Goal: Task Accomplishment & Management: Complete application form

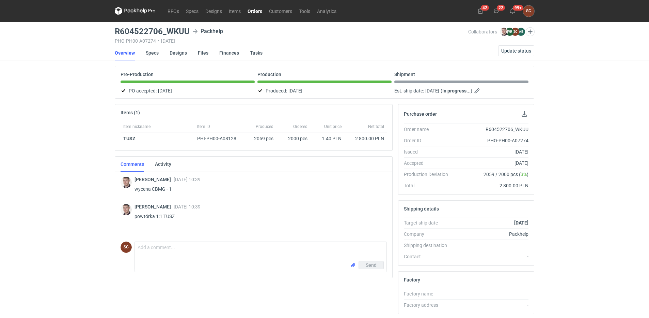
click at [257, 9] on link "Orders" at bounding box center [254, 11] width 21 height 8
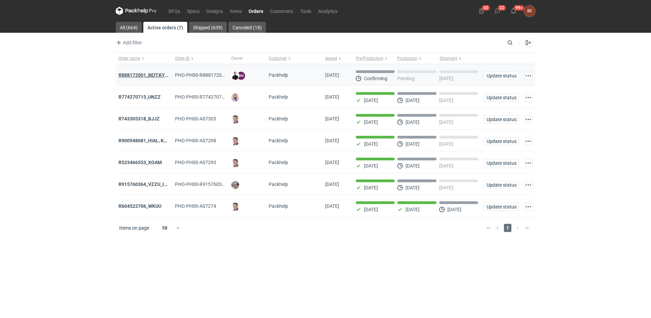
click at [135, 77] on strong "R888172001_BEIT,KYHC" at bounding box center [145, 74] width 53 height 5
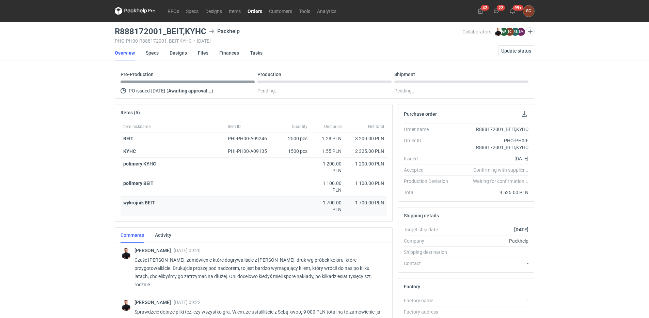
click at [218, 210] on div "wykrojnik BEIT" at bounding box center [216, 205] width 190 height 19
click at [51, 148] on div "RFQs Specs Designs Items Orders Customers Tools Analytics 42 22 99+ SC [PERSON_…" at bounding box center [324, 159] width 649 height 318
click at [153, 51] on link "Specs" at bounding box center [152, 52] width 13 height 15
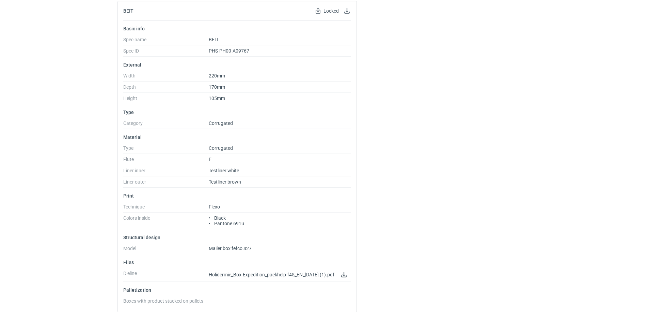
scroll to position [453, 0]
click at [346, 273] on link at bounding box center [344, 274] width 8 height 8
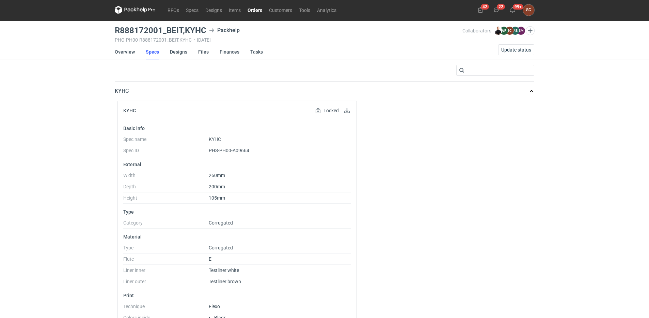
scroll to position [0, 0]
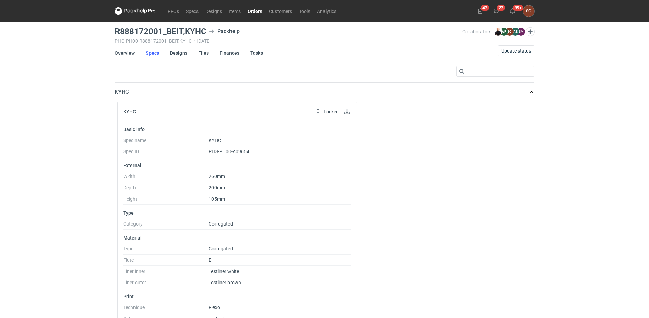
click at [180, 52] on link "Designs" at bounding box center [178, 52] width 17 height 15
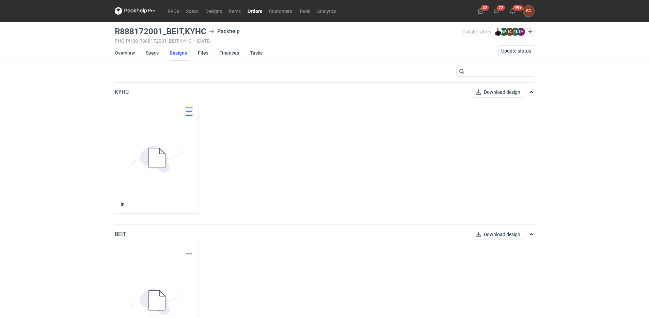
click at [187, 112] on button "button" at bounding box center [189, 111] width 8 height 8
click at [168, 126] on link "Download design part" at bounding box center [159, 126] width 63 height 11
click at [149, 53] on link "Specs" at bounding box center [152, 52] width 13 height 15
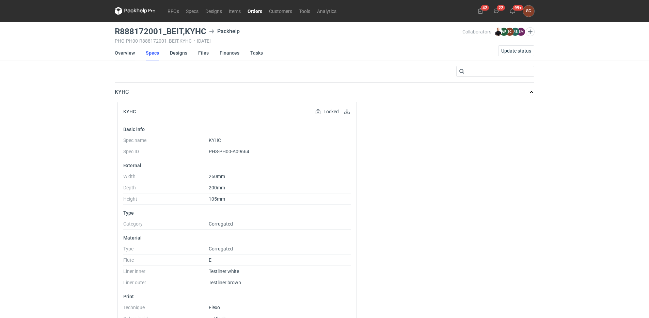
click at [124, 53] on link "Overview" at bounding box center [125, 52] width 20 height 15
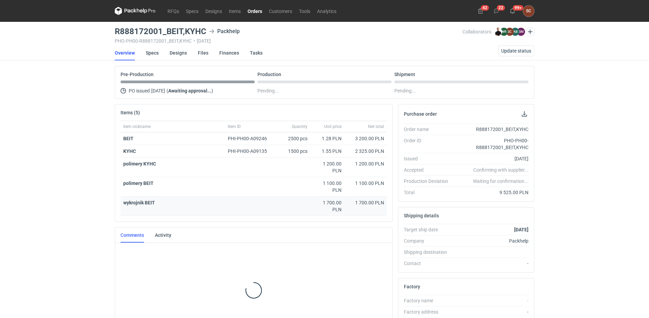
scroll to position [13, 0]
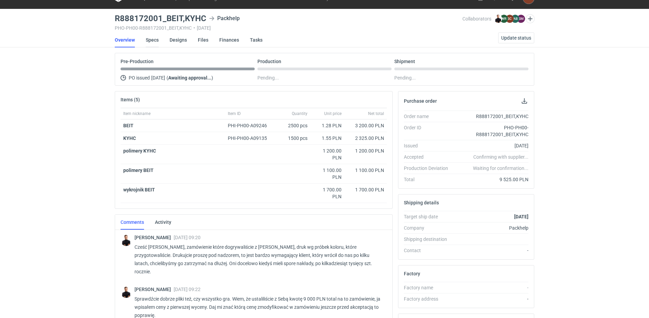
click at [149, 38] on link "Specs" at bounding box center [152, 39] width 13 height 15
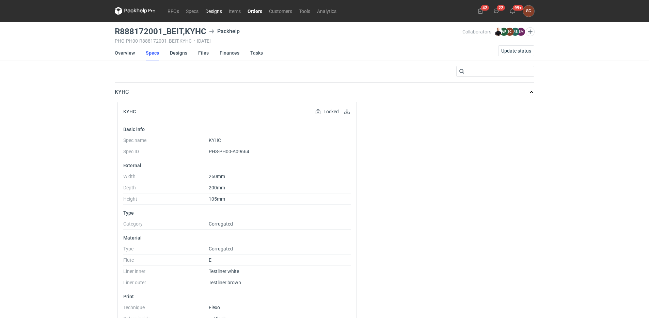
click at [215, 12] on link "Designs" at bounding box center [214, 11] width 24 height 8
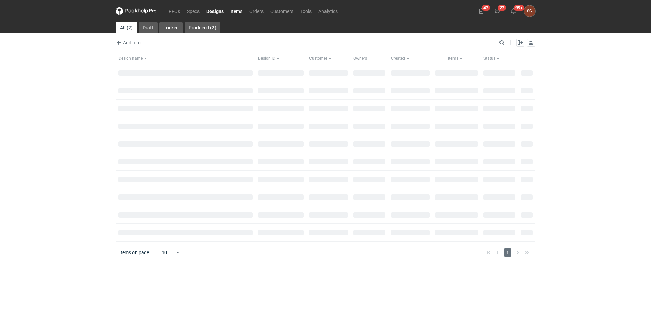
click at [235, 11] on link "Items" at bounding box center [236, 11] width 19 height 8
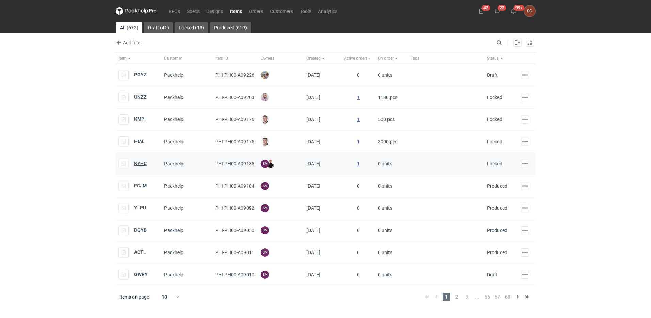
click at [138, 163] on strong "KYHC" at bounding box center [140, 162] width 13 height 5
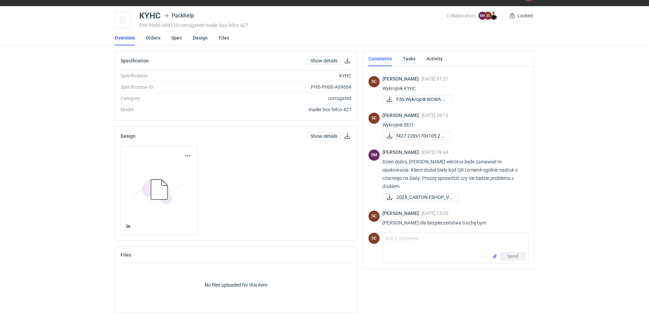
scroll to position [113, 0]
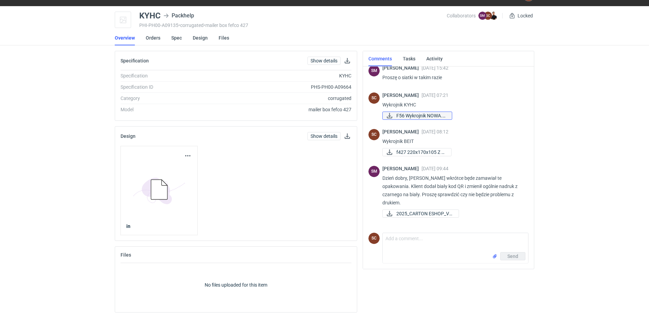
click at [415, 115] on span "F56 Wykrojnik NOWA.p..." at bounding box center [422, 115] width 50 height 7
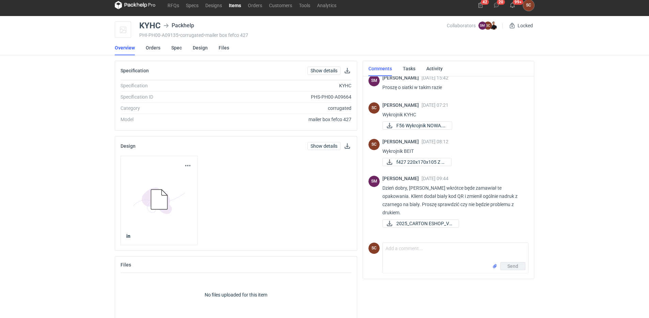
scroll to position [0, 0]
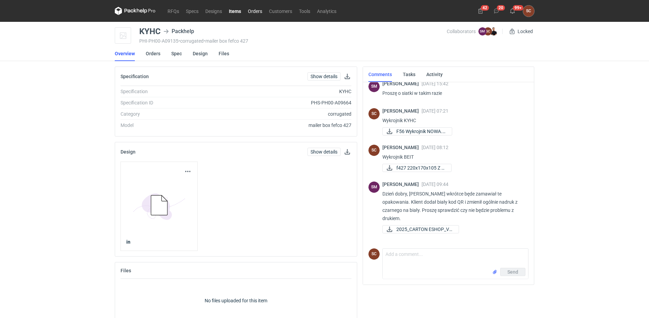
click at [252, 12] on link "Orders" at bounding box center [255, 11] width 21 height 8
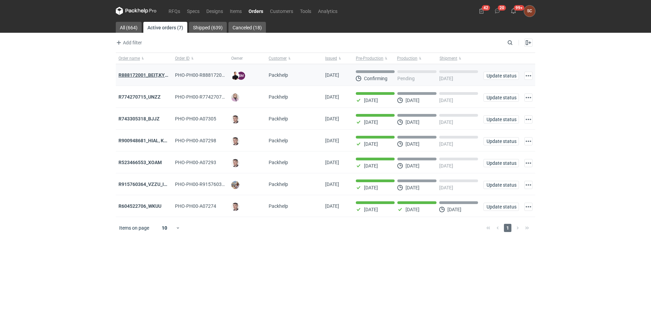
click at [149, 72] on strong "R888172001_BEIT,KYHC" at bounding box center [145, 74] width 53 height 5
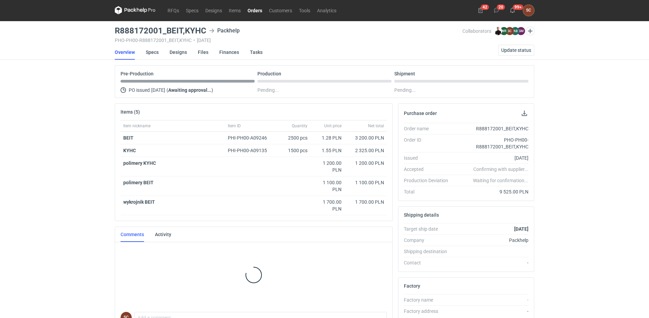
scroll to position [13, 0]
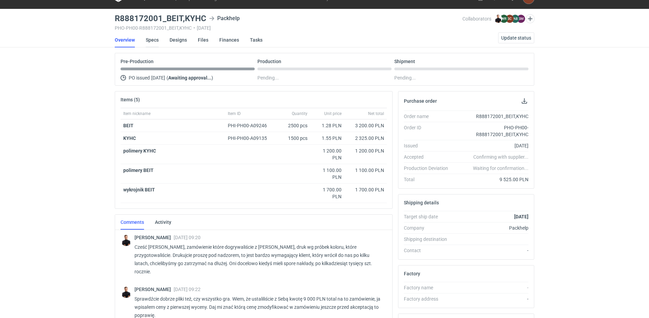
click at [155, 39] on link "Specs" at bounding box center [152, 39] width 13 height 15
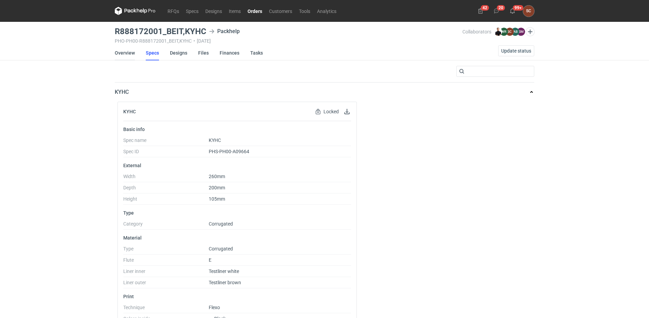
click at [123, 53] on link "Overview" at bounding box center [125, 52] width 20 height 15
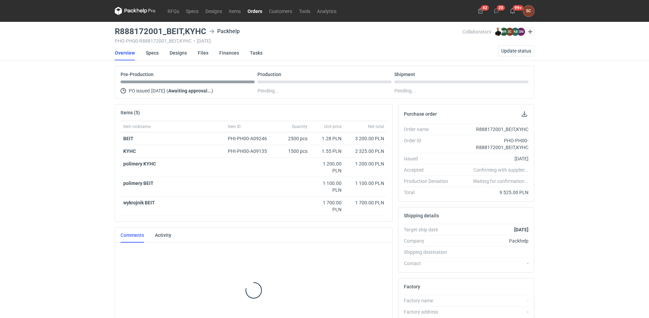
scroll to position [13, 0]
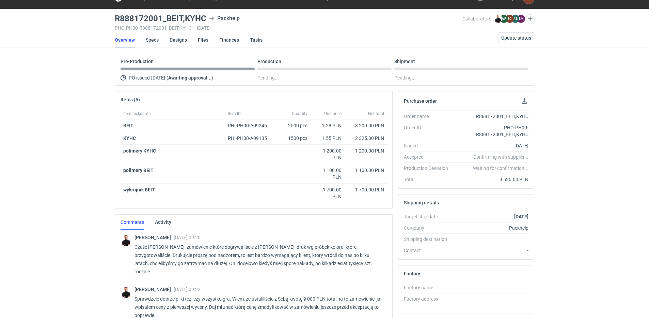
click at [155, 37] on link "Specs" at bounding box center [152, 39] width 13 height 15
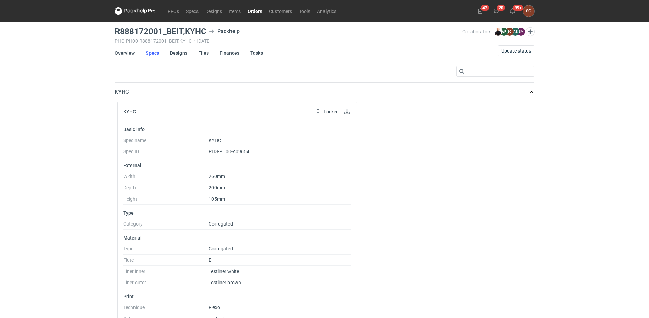
click at [175, 53] on link "Designs" at bounding box center [178, 52] width 17 height 15
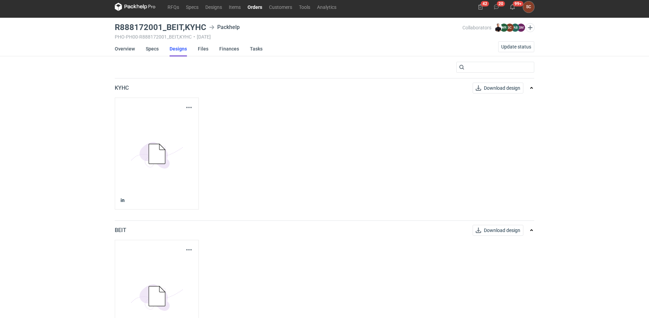
scroll to position [38, 0]
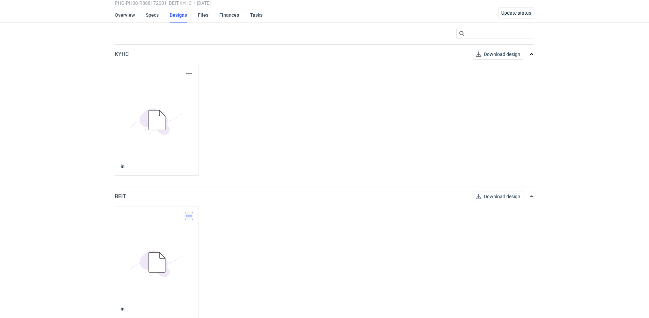
click at [188, 217] on button "button" at bounding box center [189, 216] width 8 height 8
click at [169, 230] on link "Download design part" at bounding box center [159, 230] width 63 height 11
click at [129, 17] on link "Overview" at bounding box center [125, 14] width 20 height 15
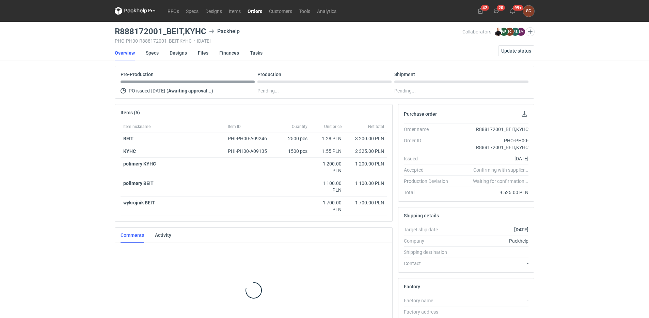
scroll to position [13, 0]
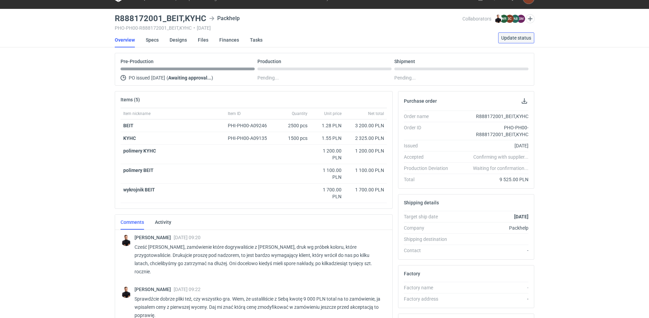
click at [511, 36] on span "Update status" at bounding box center [517, 37] width 30 height 5
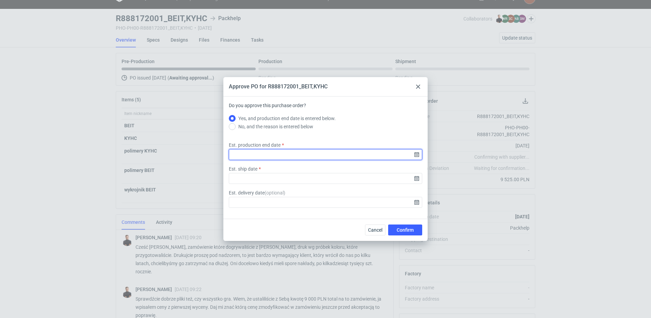
click at [417, 156] on input "Est. production end date" at bounding box center [326, 154] width 194 height 11
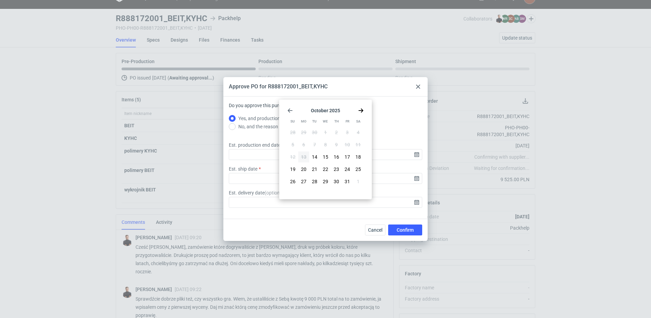
click at [363, 111] on icon "Go forward 1 month" at bounding box center [360, 110] width 5 height 5
click at [302, 143] on button "3" at bounding box center [303, 144] width 11 height 11
type input "[DATE]"
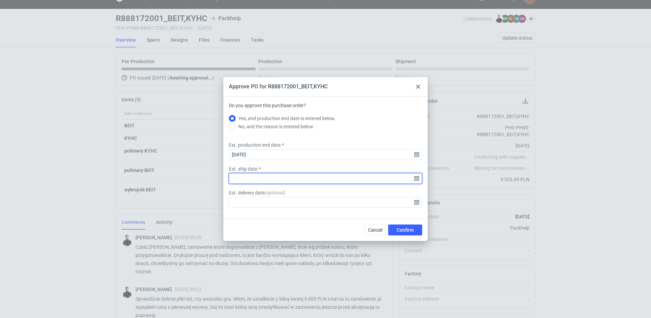
click at [417, 179] on input "Est. ship date" at bounding box center [326, 178] width 194 height 11
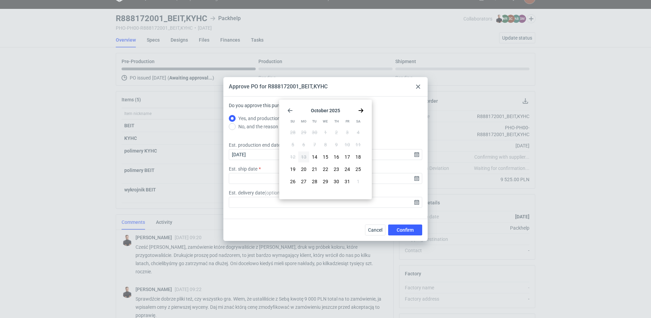
click at [360, 111] on icon "Go forward 1 month" at bounding box center [360, 110] width 5 height 5
click at [305, 143] on span "3" at bounding box center [304, 144] width 3 height 7
type input "[DATE]"
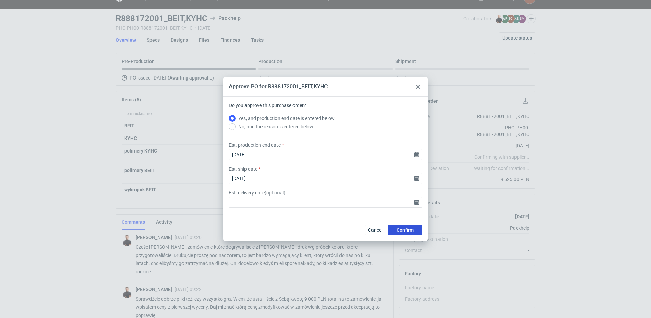
click at [397, 229] on span "Confirm" at bounding box center [405, 229] width 17 height 5
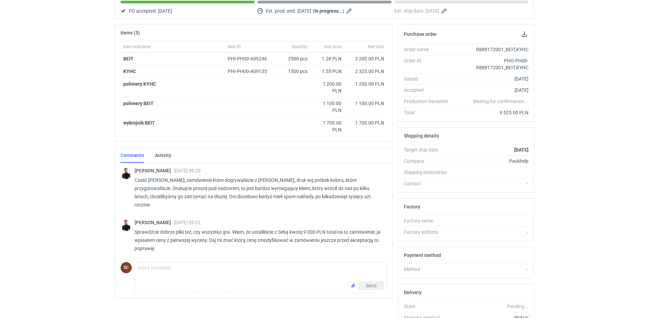
scroll to position [0, 0]
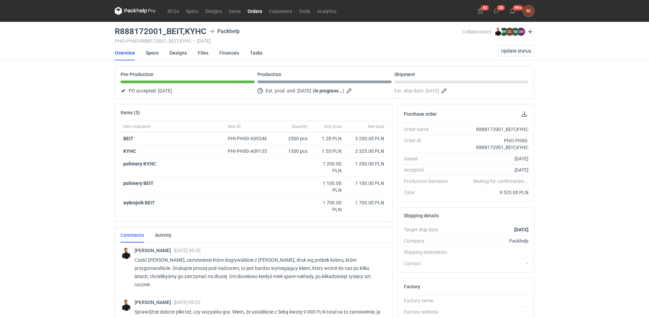
click at [260, 12] on link "Orders" at bounding box center [254, 11] width 21 height 8
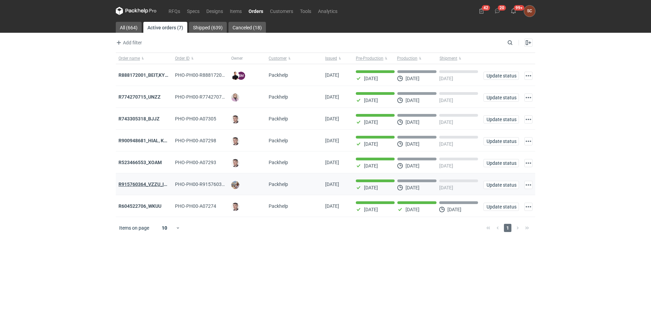
click at [150, 186] on strong "R915760364_VZZU_IOFY" at bounding box center [146, 183] width 55 height 5
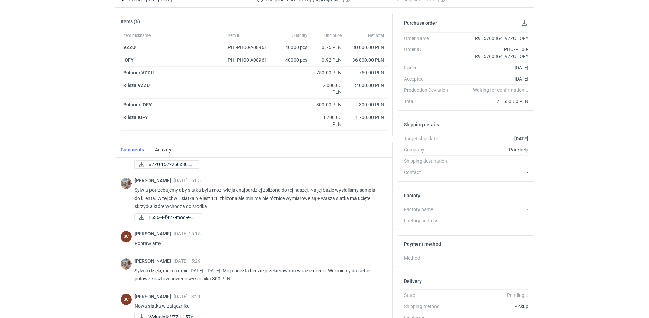
scroll to position [157, 0]
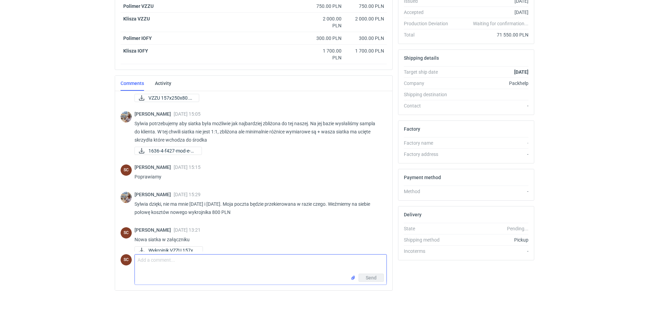
click at [188, 258] on textarea "Comment message" at bounding box center [261, 263] width 252 height 19
type textarea "[PERSON_NAME] możecie szukać samochodu na [DATE]. Zlecenie IOFY jest na końcowy…"
click at [370, 275] on span "Send" at bounding box center [371, 277] width 11 height 5
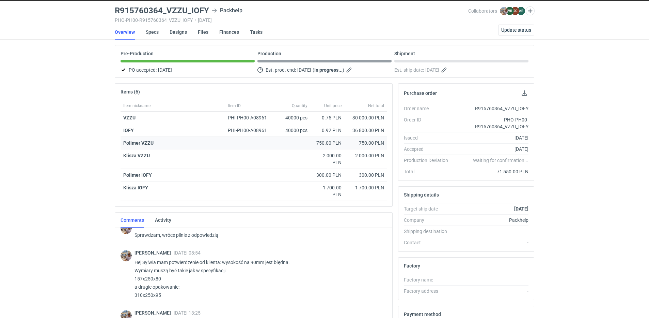
scroll to position [0, 0]
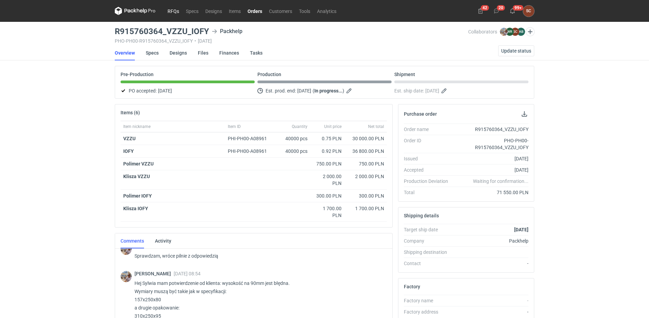
click at [174, 11] on link "RFQs" at bounding box center [173, 11] width 18 height 8
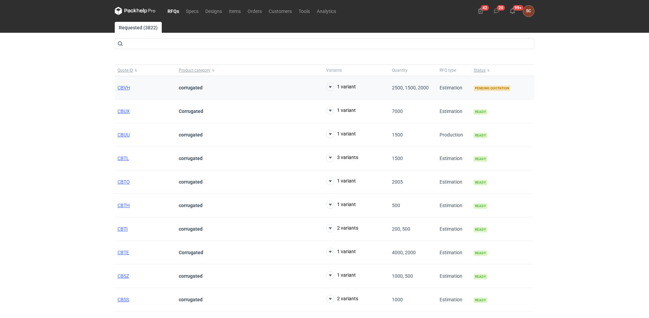
click at [126, 82] on div "CBVH" at bounding box center [145, 88] width 61 height 24
click at [126, 87] on span "CBVH" at bounding box center [124, 87] width 13 height 5
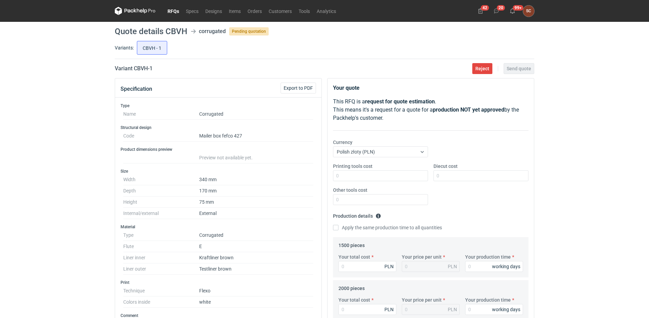
click at [82, 201] on div "RFQs Specs Designs Items Orders Customers Tools Analytics 42 20 99+ SC [PERSON_…" at bounding box center [324, 159] width 649 height 318
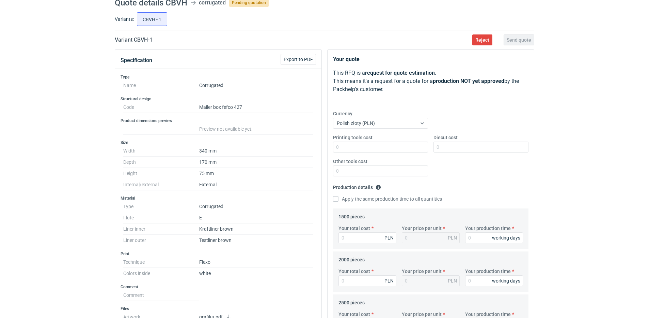
scroll to position [68, 0]
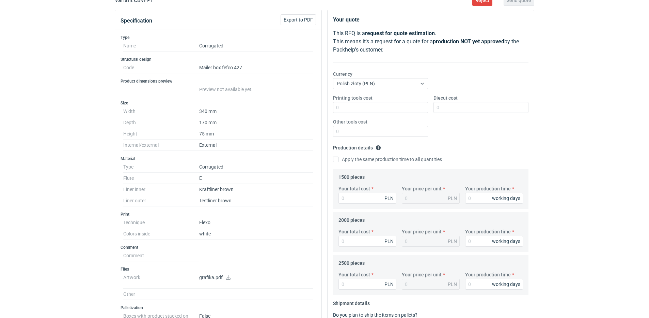
click at [230, 276] on icon at bounding box center [228, 277] width 5 height 5
click at [454, 136] on div "Printing tools cost Diecut cost Other tools cost" at bounding box center [430, 118] width 201 height 48
click at [374, 102] on div "Printing tools cost" at bounding box center [380, 103] width 101 height 18
click at [373, 106] on input "Printing tools cost" at bounding box center [380, 107] width 95 height 11
type input "400"
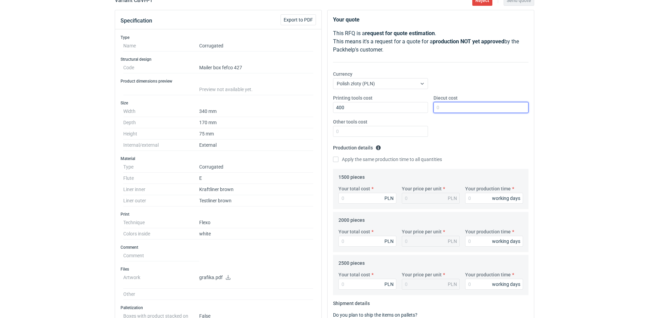
click at [454, 107] on input "Diecut cost" at bounding box center [481, 107] width 95 height 11
type input "1400"
click at [335, 159] on input "Apply the same production time to all quantities" at bounding box center [335, 158] width 5 height 5
checkbox input "true"
click at [343, 198] on input "Your total cost" at bounding box center [368, 197] width 58 height 11
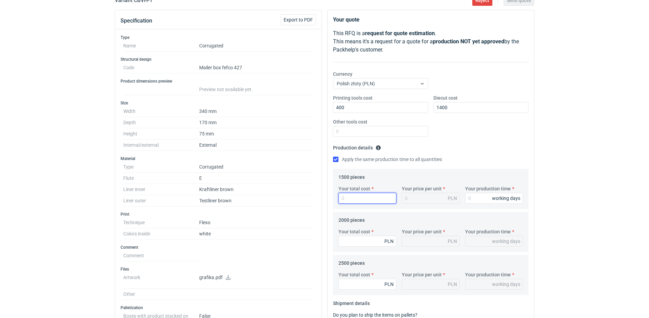
click at [344, 198] on input "Your total cost" at bounding box center [368, 197] width 58 height 11
type input "2222"
type input "1.48"
type input "2222"
click at [480, 198] on input "Your production time" at bounding box center [494, 197] width 58 height 11
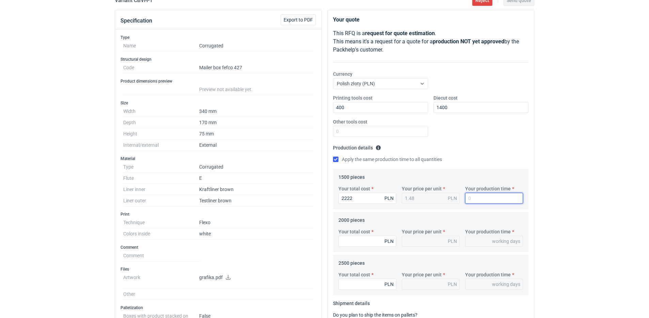
type input "1"
type input "15"
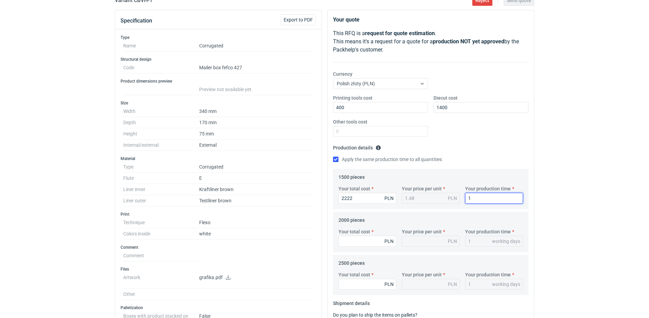
type input "15"
click at [347, 237] on input "Your total cost" at bounding box center [368, 240] width 58 height 11
click at [364, 235] on div "Your total cost PLN" at bounding box center [367, 237] width 63 height 18
click at [364, 238] on input "Your total cost" at bounding box center [368, 240] width 58 height 11
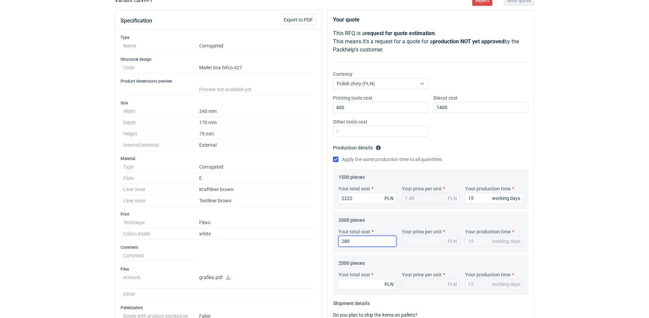
type input "2800"
type input "1.4"
type input "2800"
click at [357, 284] on input "Your total cost" at bounding box center [368, 283] width 58 height 11
click at [357, 280] on input "Your total cost" at bounding box center [368, 283] width 58 height 11
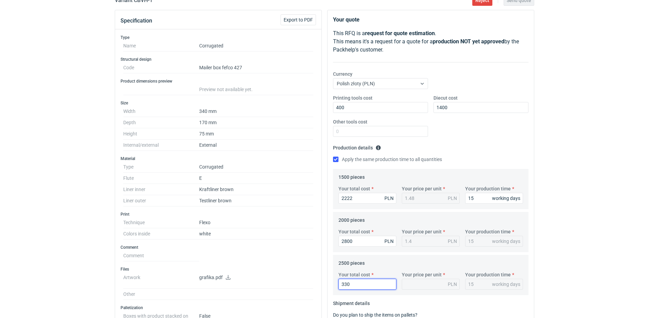
type input "3300"
type input "1.32"
type input "3300"
click at [458, 130] on div "Printing tools cost 400 Diecut cost 1400 Other tools cost" at bounding box center [430, 118] width 201 height 48
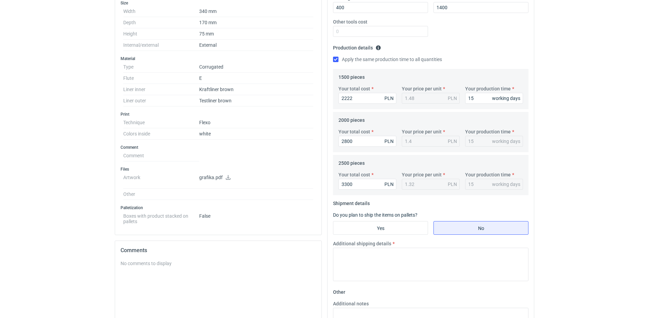
scroll to position [170, 0]
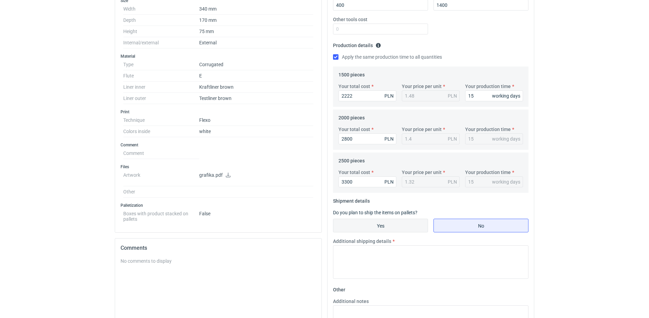
click at [382, 224] on input "Yes" at bounding box center [381, 225] width 94 height 13
radio input "true"
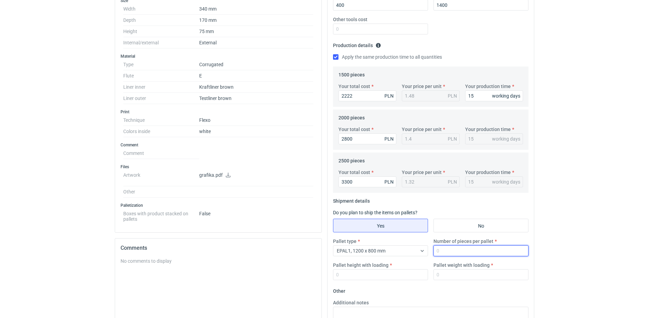
click at [462, 252] on input "Number of pieces per pallet" at bounding box center [481, 250] width 95 height 11
type input "2000"
click at [387, 274] on input "Pallet height with loading" at bounding box center [380, 274] width 95 height 11
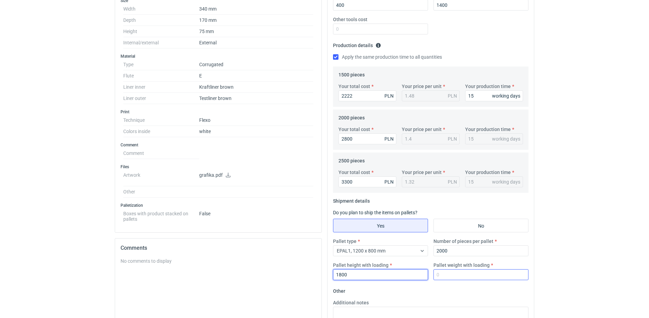
type input "1800"
click at [449, 274] on input "Pallet weight with loading" at bounding box center [481, 274] width 95 height 11
type input "320"
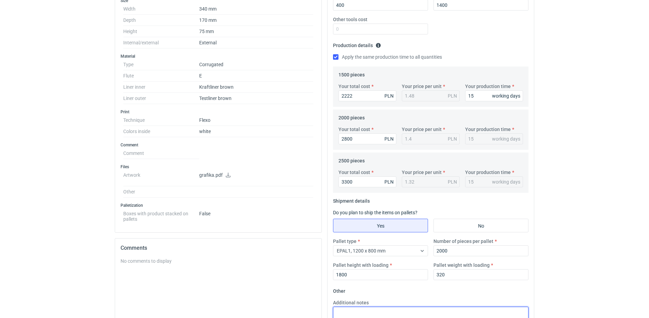
click at [361, 311] on textarea "Additional notes" at bounding box center [431, 322] width 196 height 33
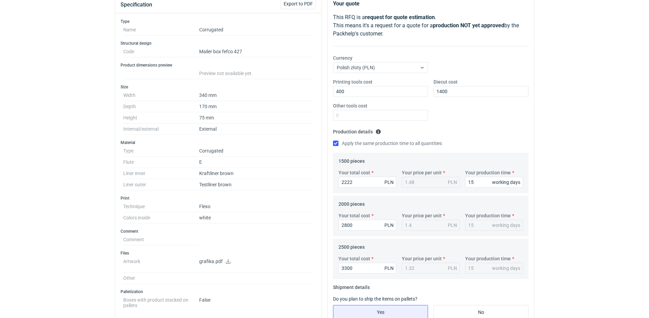
scroll to position [0, 0]
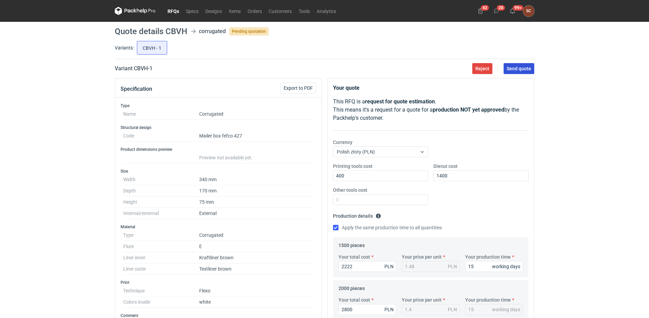
click at [525, 68] on span "Send quote" at bounding box center [519, 68] width 25 height 5
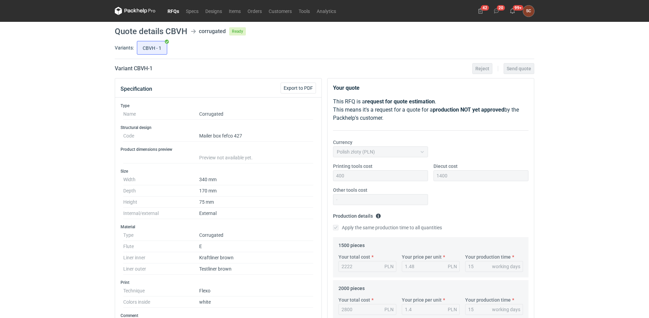
click at [172, 10] on link "RFQs" at bounding box center [173, 11] width 18 height 8
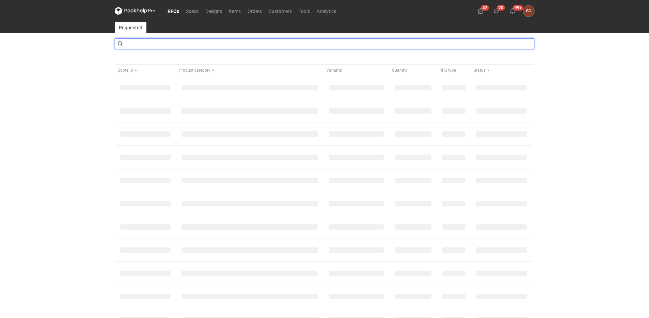
click at [161, 45] on input "text" at bounding box center [325, 43] width 420 height 11
type input "cbti"
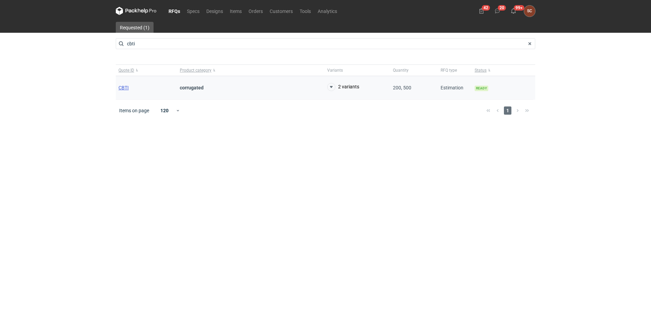
click at [126, 86] on span "CBTI" at bounding box center [124, 87] width 10 height 5
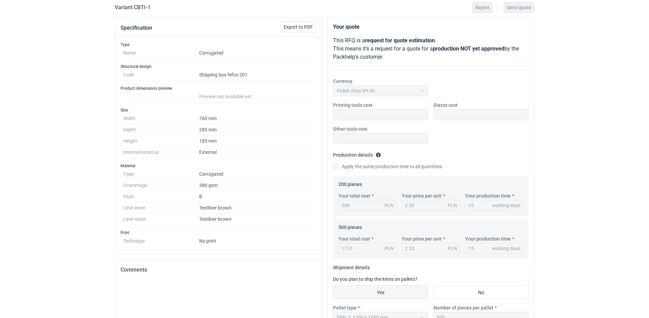
scroll to position [167, 0]
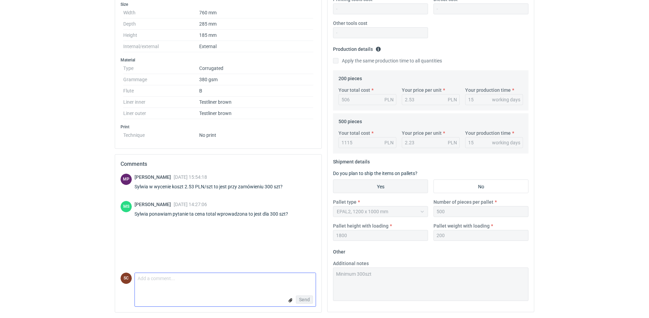
click at [179, 279] on textarea "Comment message" at bounding box center [225, 280] width 181 height 14
click at [161, 279] on textarea "Comment message" at bounding box center [225, 280] width 181 height 14
type textarea "Tak"
click at [301, 297] on span "Send" at bounding box center [304, 299] width 11 height 5
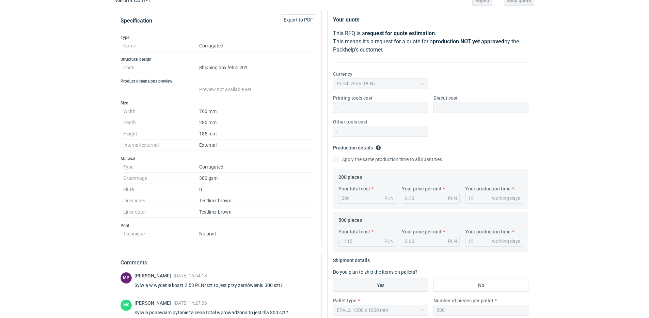
scroll to position [0, 0]
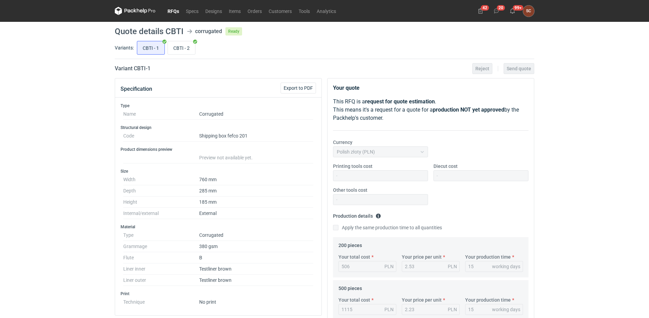
click at [176, 11] on link "RFQs" at bounding box center [173, 11] width 18 height 8
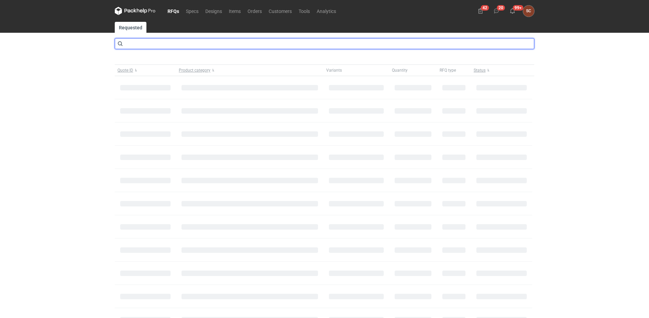
click at [169, 42] on input "text" at bounding box center [325, 43] width 420 height 11
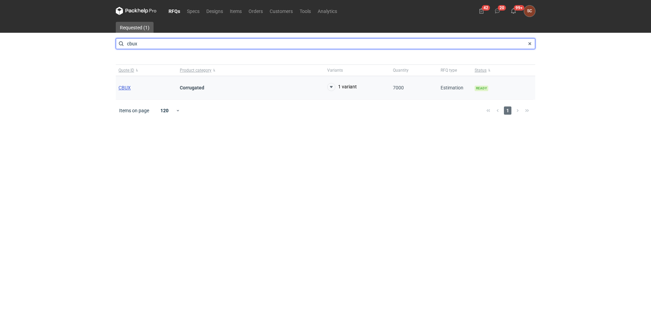
type input "cbux"
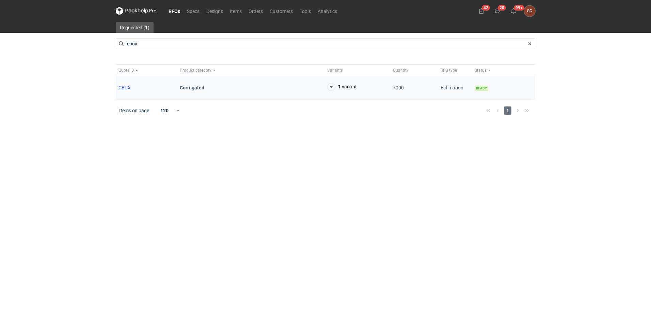
click at [126, 87] on span "CBUX" at bounding box center [125, 87] width 12 height 5
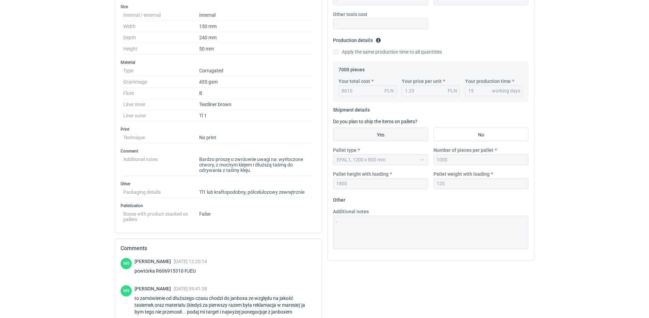
scroll to position [260, 0]
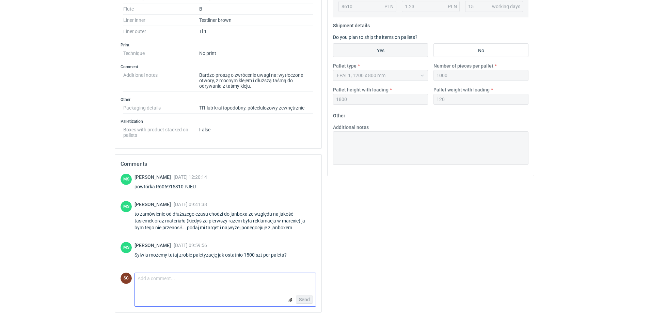
click at [201, 279] on textarea "Comment message" at bounding box center [225, 280] width 181 height 14
click at [180, 281] on textarea "Comment message" at bounding box center [225, 280] width 181 height 14
type textarea "Tak"
click at [310, 298] on span "Send" at bounding box center [304, 299] width 11 height 5
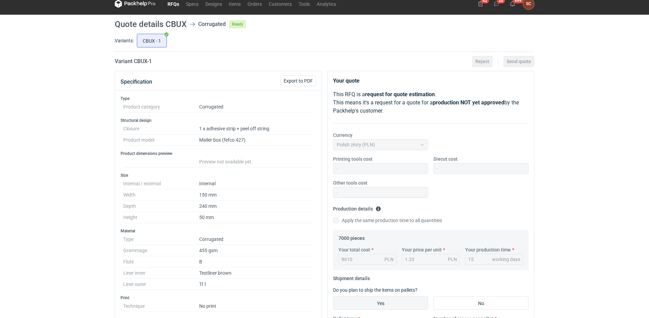
scroll to position [0, 0]
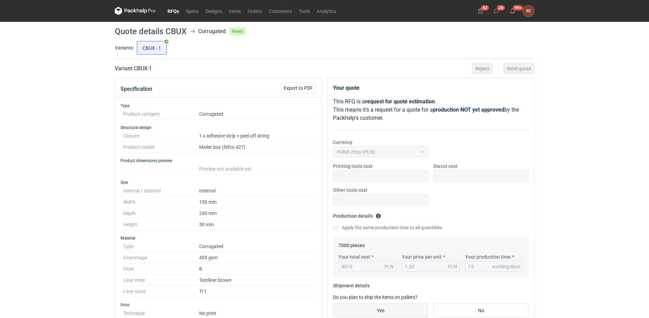
drag, startPoint x: 172, startPoint y: 10, endPoint x: 175, endPoint y: 14, distance: 5.3
click at [172, 10] on link "RFQs" at bounding box center [173, 11] width 18 height 8
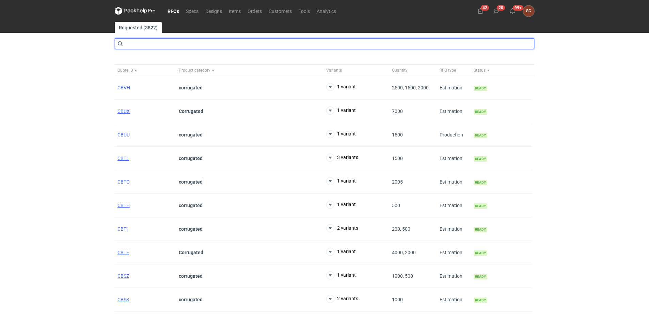
click at [145, 43] on input "text" at bounding box center [325, 43] width 420 height 11
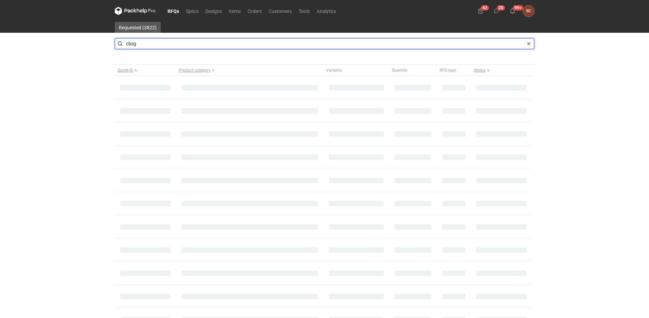
type input "cbsg"
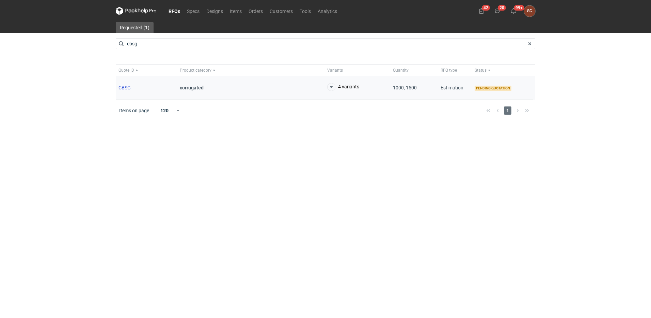
click at [129, 86] on span "CBSG" at bounding box center [125, 87] width 12 height 5
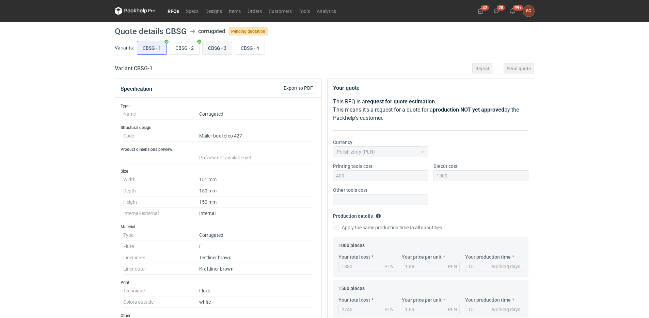
click at [211, 44] on input "CBSG - 3" at bounding box center [217, 47] width 29 height 13
radio input "true"
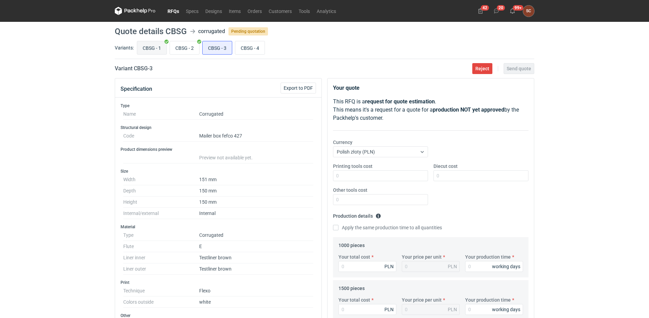
click at [151, 46] on input "CBSG - 1" at bounding box center [151, 47] width 29 height 13
radio input "true"
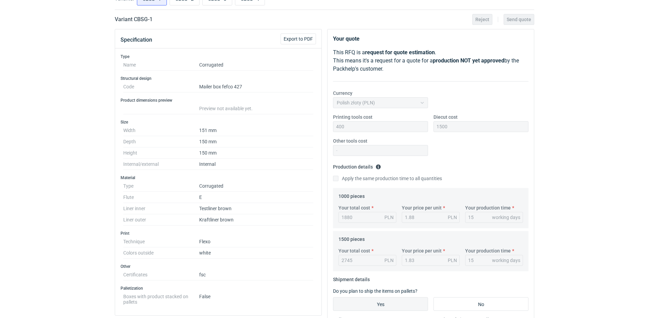
scroll to position [34, 0]
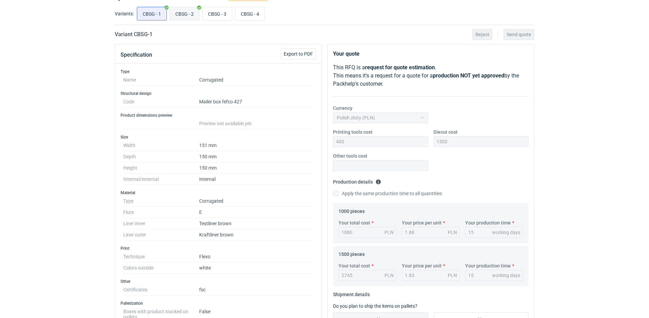
click at [181, 17] on input "CBSG - 2" at bounding box center [184, 13] width 29 height 13
radio input "true"
click at [224, 12] on input "CBSG - 3" at bounding box center [217, 13] width 29 height 13
radio input "true"
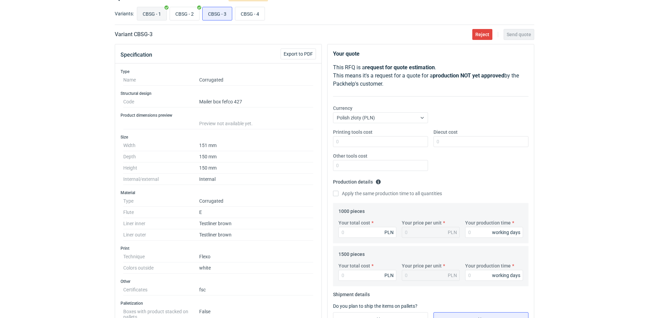
click at [145, 12] on input "CBSG - 1" at bounding box center [151, 13] width 29 height 13
radio input "true"
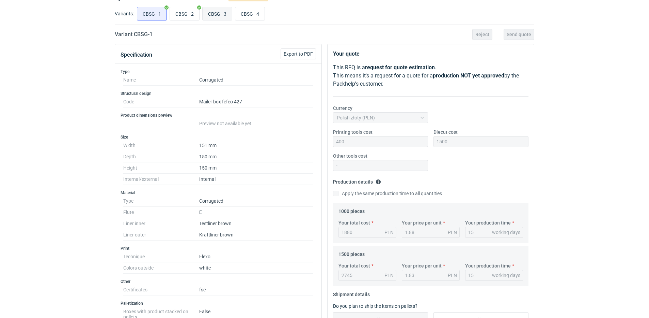
click at [222, 12] on input "CBSG - 3" at bounding box center [217, 13] width 29 height 13
radio input "true"
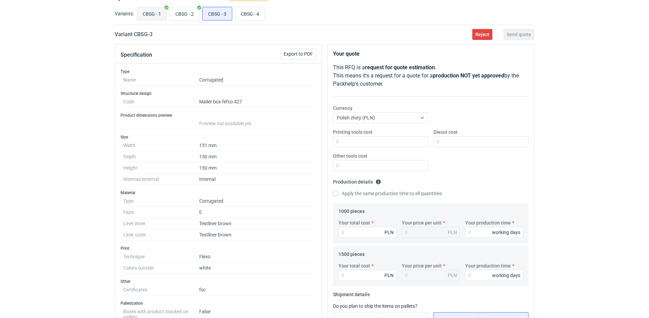
click at [157, 10] on input "CBSG - 1" at bounding box center [151, 13] width 29 height 13
radio input "true"
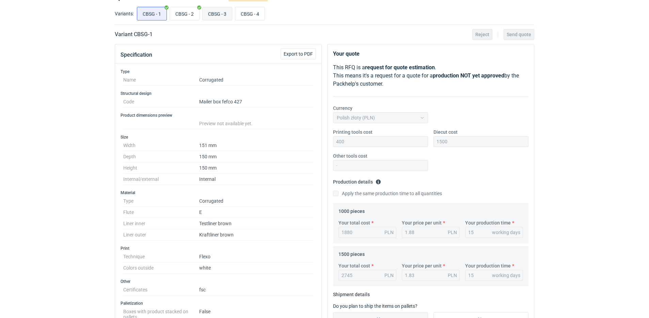
click at [211, 12] on input "CBSG - 3" at bounding box center [217, 13] width 29 height 13
radio input "true"
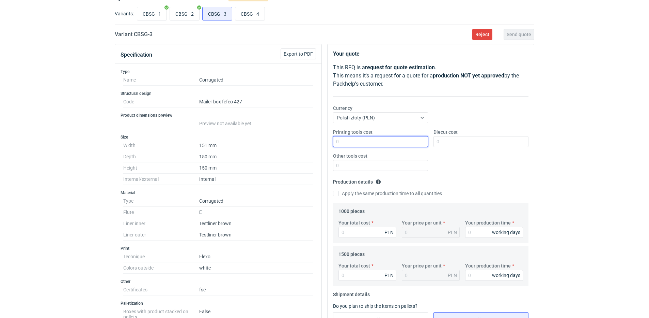
click at [380, 145] on input "Printing tools cost" at bounding box center [380, 141] width 95 height 11
type input "400"
click at [508, 140] on input "Diecut cost" at bounding box center [481, 141] width 95 height 11
click at [153, 12] on input "CBSG - 1" at bounding box center [151, 13] width 29 height 13
radio input "true"
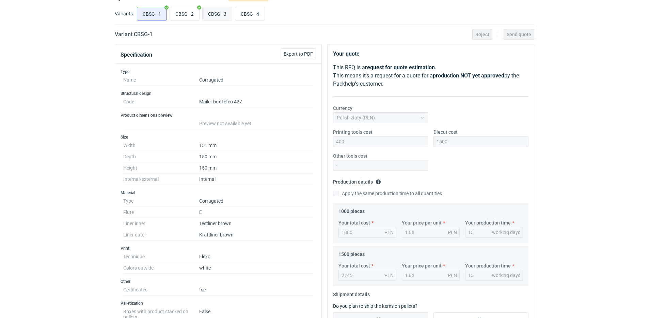
click at [208, 12] on input "CBSG - 3" at bounding box center [217, 13] width 29 height 13
radio input "true"
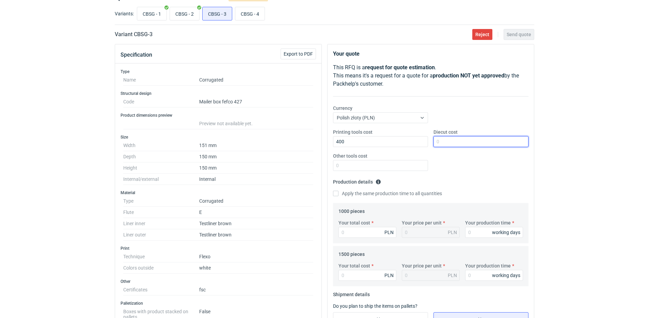
click at [461, 144] on input "Diecut cost" at bounding box center [481, 141] width 95 height 11
type input "1500"
click at [444, 167] on div "Printing tools cost 400 Diecut cost 1500 Other tools cost" at bounding box center [430, 152] width 201 height 48
click at [335, 195] on input "Apply the same production time to all quantities" at bounding box center [335, 192] width 5 height 5
checkbox input "true"
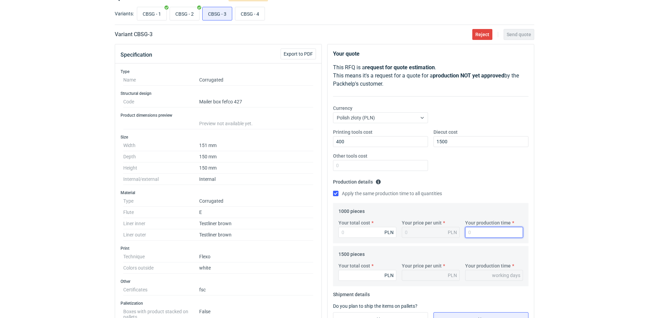
click at [475, 233] on input "Your production time" at bounding box center [494, 232] width 58 height 11
click at [148, 15] on input "CBSG - 1" at bounding box center [151, 13] width 29 height 13
radio input "true"
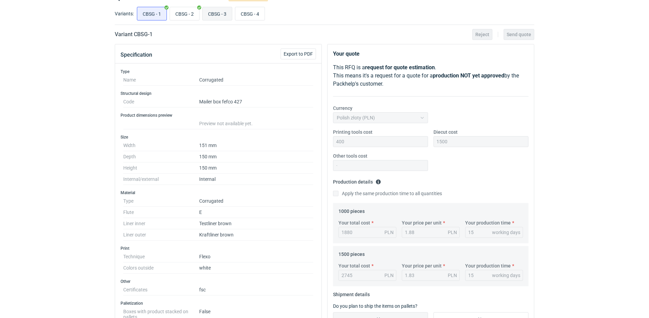
click at [214, 13] on input "CBSG - 3" at bounding box center [217, 13] width 29 height 13
radio input "true"
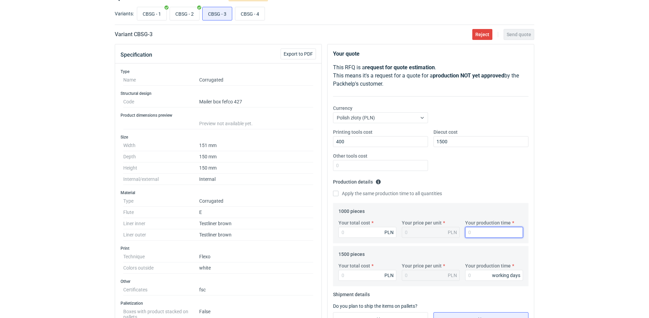
click at [481, 227] on input "Your production time" at bounding box center [494, 232] width 58 height 11
type input "15"
click at [340, 190] on label "Apply the same production time to all quantities" at bounding box center [387, 193] width 109 height 7
click at [339, 190] on input "Apply the same production time to all quantities" at bounding box center [335, 192] width 5 height 5
checkbox input "true"
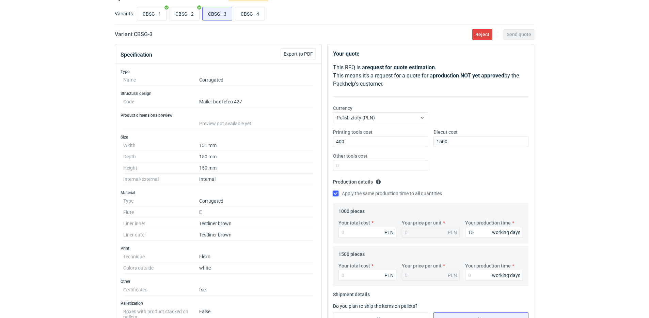
type input "15"
click at [359, 231] on input "Your total cost" at bounding box center [368, 232] width 58 height 11
type input "1700"
type input "1.7"
type input "1700"
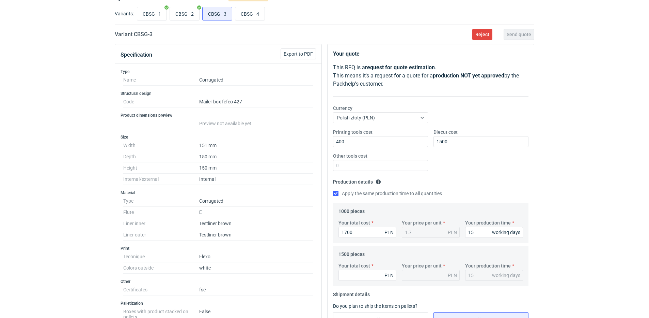
click at [482, 177] on fieldset "Production details Please provide the expected time of production in working da…" at bounding box center [431, 189] width 196 height 27
click at [151, 12] on input "CBSG - 1" at bounding box center [151, 13] width 29 height 13
radio input "true"
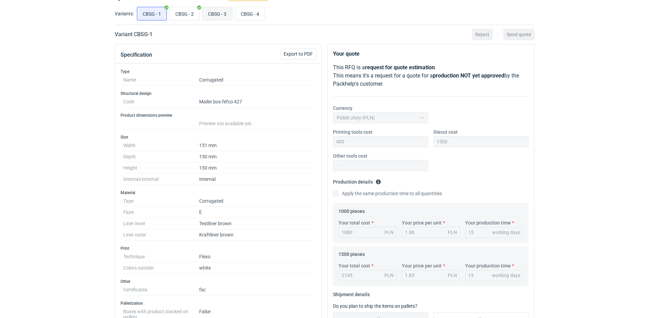
click at [218, 12] on input "CBSG - 3" at bounding box center [217, 13] width 29 height 13
radio input "true"
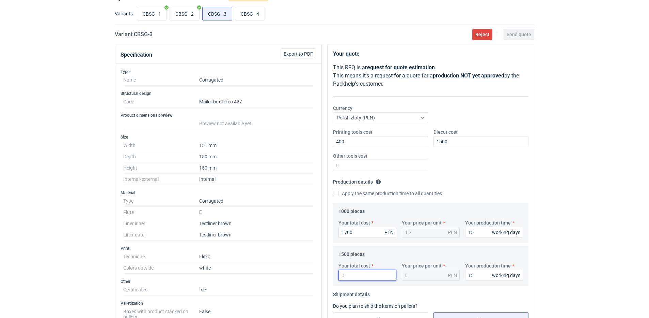
click at [370, 274] on input "Your total cost" at bounding box center [368, 274] width 58 height 11
click at [360, 273] on input "Your total cost" at bounding box center [368, 274] width 58 height 11
type input "2475"
type input "1.65"
type input "2475"
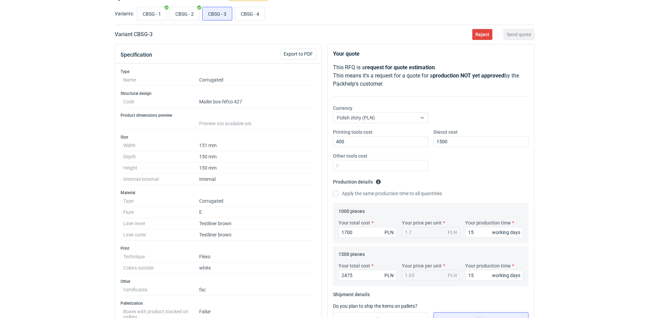
click at [457, 151] on div "Printing tools cost 400 Diecut cost 1500 Other tools cost" at bounding box center [430, 152] width 201 height 48
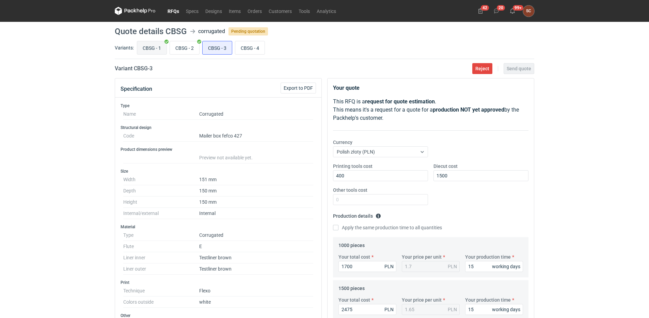
click at [146, 44] on input "CBSG - 1" at bounding box center [151, 47] width 29 height 13
radio input "true"
click at [225, 43] on input "CBSG - 3" at bounding box center [217, 47] width 29 height 13
radio input "true"
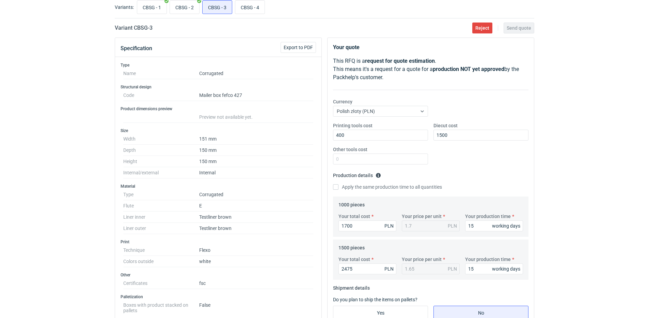
scroll to position [102, 0]
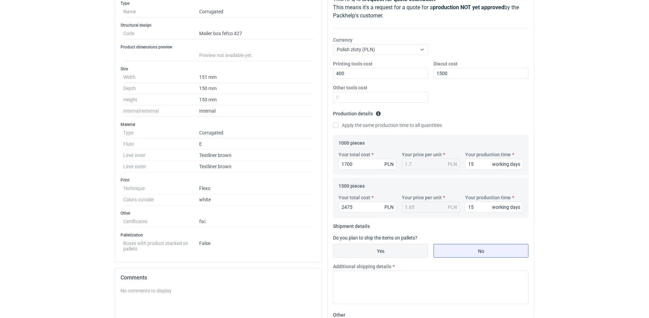
click at [356, 249] on input "Yes" at bounding box center [381, 250] width 94 height 13
radio input "true"
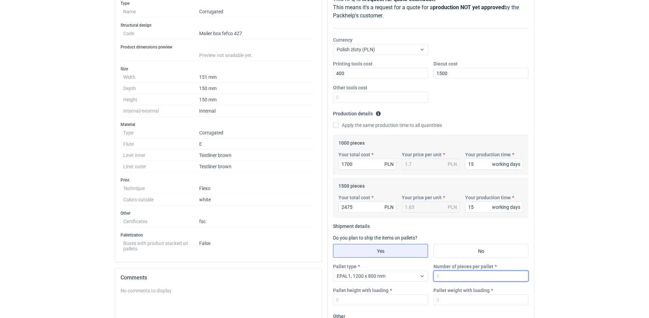
click at [467, 274] on input "Number of pieces per pallet" at bounding box center [481, 275] width 95 height 11
type input "1000"
click at [367, 298] on input "Pallet height with loading" at bounding box center [380, 299] width 95 height 11
type input "1800"
click at [478, 303] on input "Pallet weight with loading" at bounding box center [481, 299] width 95 height 11
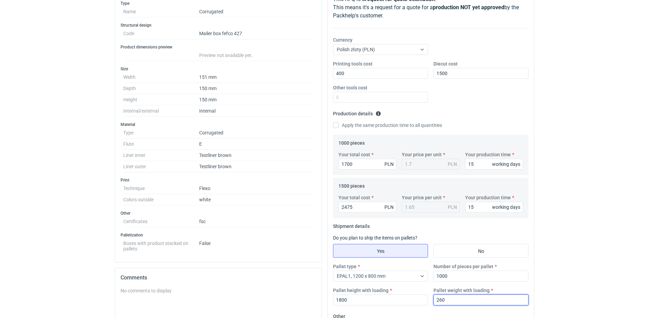
type input "260"
click at [485, 105] on div "Printing tools cost 400 Diecut cost 1500 Other tools cost" at bounding box center [430, 84] width 201 height 48
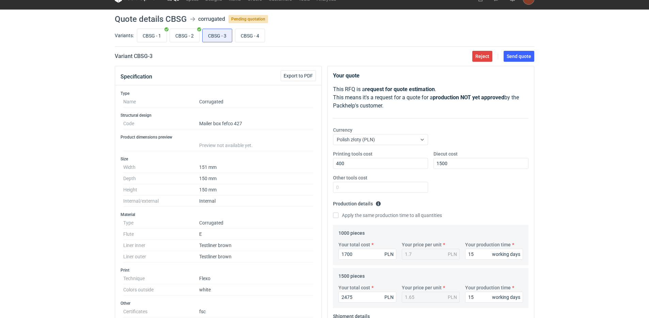
scroll to position [0, 0]
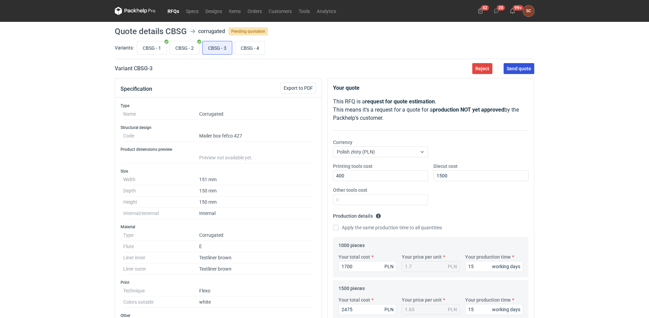
click at [512, 67] on span "Send quote" at bounding box center [519, 68] width 25 height 5
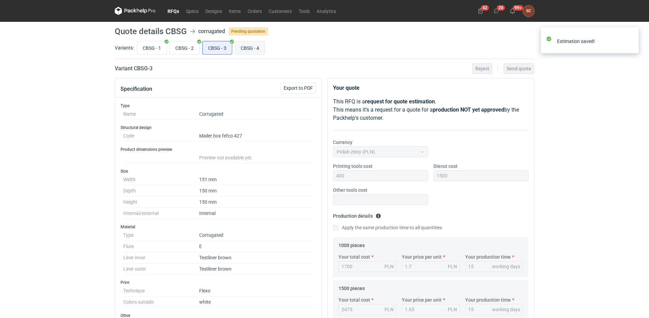
click at [245, 47] on input "CBSG - 4" at bounding box center [249, 47] width 29 height 13
radio input "true"
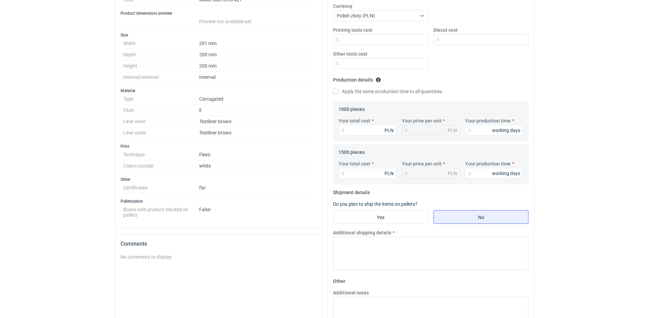
scroll to position [136, 0]
click at [342, 36] on input "Printing tools cost" at bounding box center [380, 39] width 95 height 11
type input "700"
click at [488, 59] on div "Printing tools cost 700 Diecut cost Other tools cost" at bounding box center [430, 50] width 201 height 48
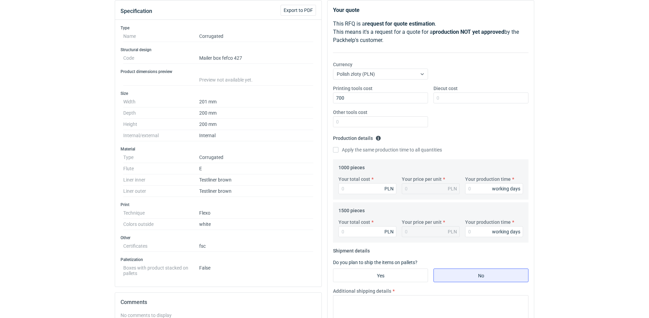
scroll to position [0, 0]
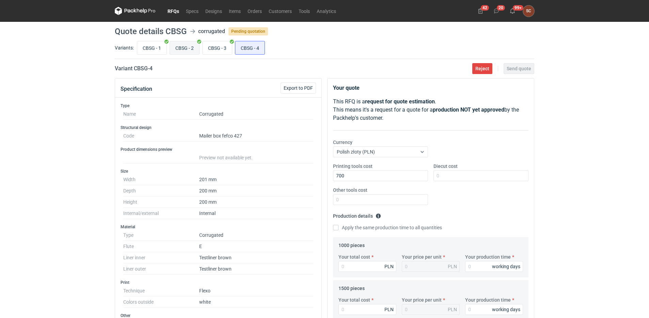
click at [176, 49] on input "CBSG - 2" at bounding box center [184, 47] width 29 height 13
radio input "true"
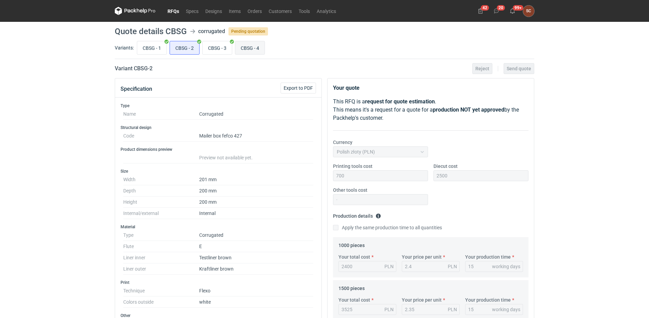
click at [247, 47] on input "CBSG - 4" at bounding box center [249, 47] width 29 height 13
radio input "true"
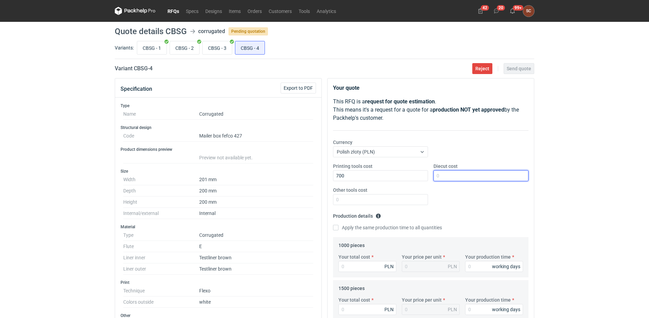
click at [456, 173] on input "Diecut cost" at bounding box center [481, 175] width 95 height 11
type input "2500"
click at [456, 228] on div "Apply the same production time to all quantities" at bounding box center [431, 227] width 196 height 7
click at [334, 226] on input "Apply the same production time to all quantities" at bounding box center [335, 227] width 5 height 5
checkbox input "true"
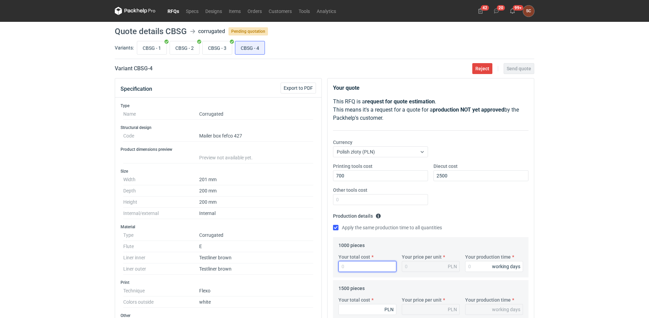
click at [352, 265] on input "Your total cost" at bounding box center [368, 266] width 58 height 11
type input "2120"
type input "2.12"
type input "2120"
click at [477, 264] on input "Your production time" at bounding box center [494, 266] width 58 height 11
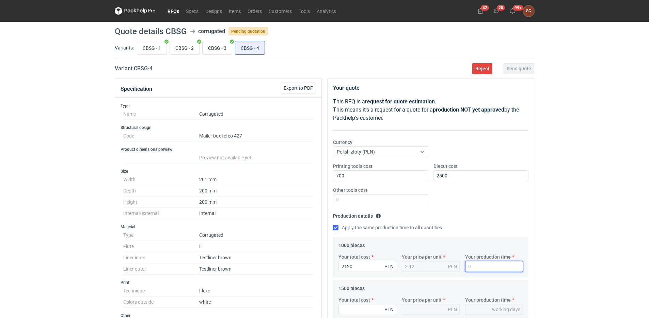
type input "1"
type input "15"
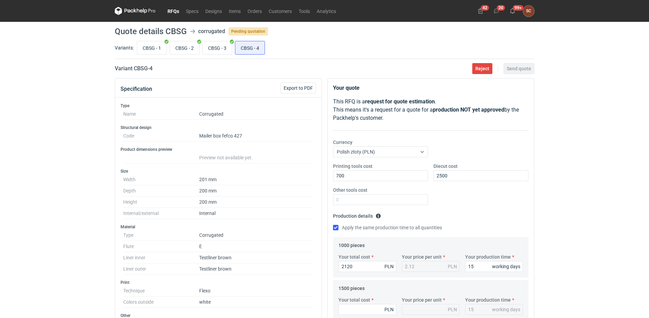
drag, startPoint x: 465, startPoint y: 207, endPoint x: 462, endPoint y: 207, distance: 3.4
click at [465, 207] on div "Printing tools cost 700 Diecut cost 2500 Other tools cost" at bounding box center [430, 187] width 201 height 48
click at [184, 48] on input "CBSG - 2" at bounding box center [184, 47] width 29 height 13
radio input "true"
drag, startPoint x: 250, startPoint y: 45, endPoint x: 255, endPoint y: 48, distance: 5.4
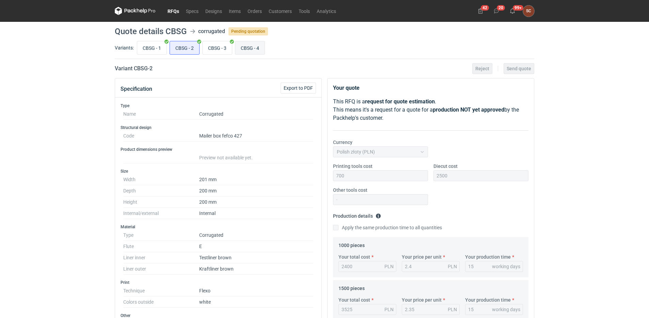
click at [251, 45] on input "CBSG - 4" at bounding box center [249, 47] width 29 height 13
radio input "true"
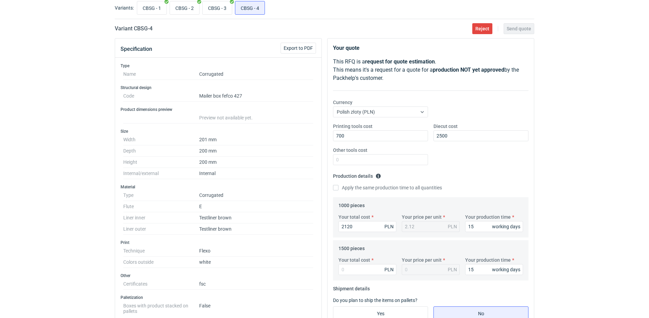
scroll to position [102, 0]
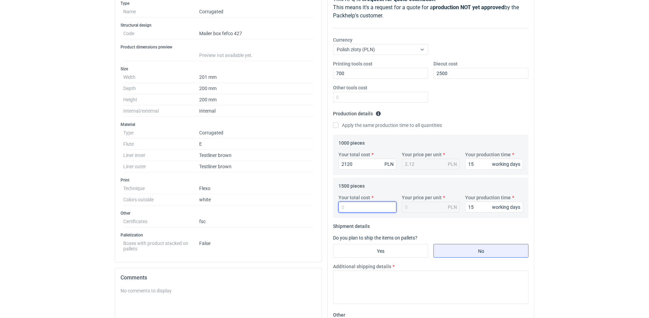
click at [365, 203] on input "Your total cost" at bounding box center [368, 206] width 58 height 11
click at [364, 203] on input "Your total cost" at bounding box center [368, 206] width 58 height 11
click at [360, 209] on input "Your total cost" at bounding box center [368, 206] width 58 height 11
type input "3105"
type input "2.07"
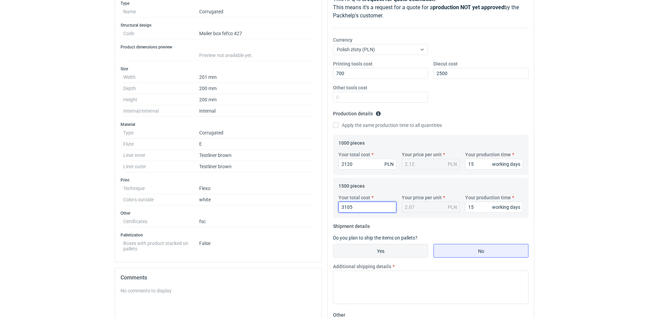
type input "3105"
click at [370, 250] on input "Yes" at bounding box center [381, 250] width 94 height 13
radio input "true"
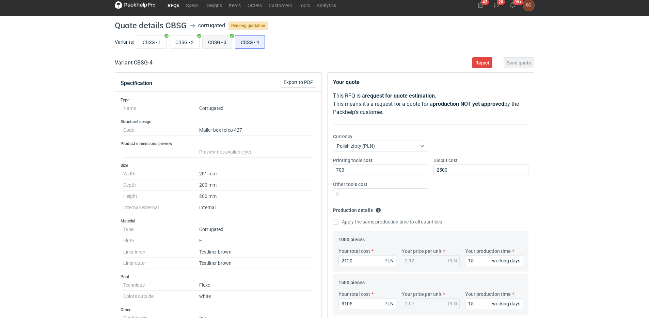
scroll to position [0, 0]
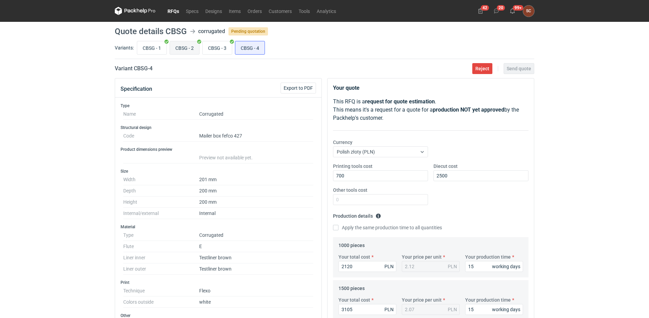
click at [189, 51] on input "CBSG - 2" at bounding box center [184, 47] width 29 height 13
radio input "true"
click at [252, 43] on input "CBSG - 4" at bounding box center [249, 47] width 29 height 13
radio input "true"
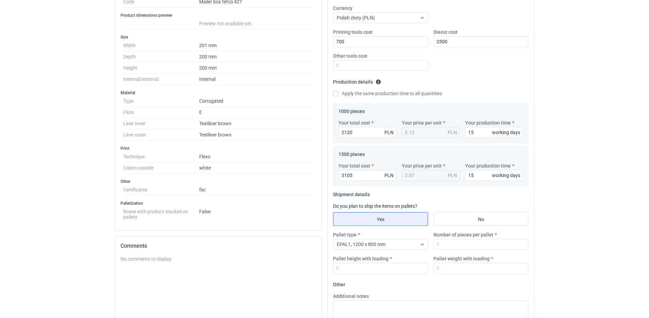
scroll to position [136, 0]
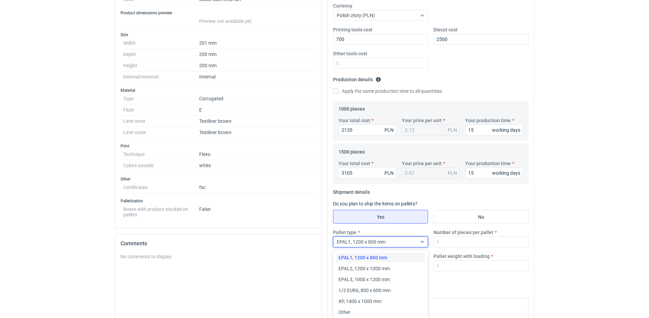
click at [416, 243] on div "EPAL1, 1200 x 800 mm" at bounding box center [375, 242] width 83 height 10
click at [395, 272] on div "EPAL2, 1200 x 1000 mm" at bounding box center [381, 268] width 90 height 10
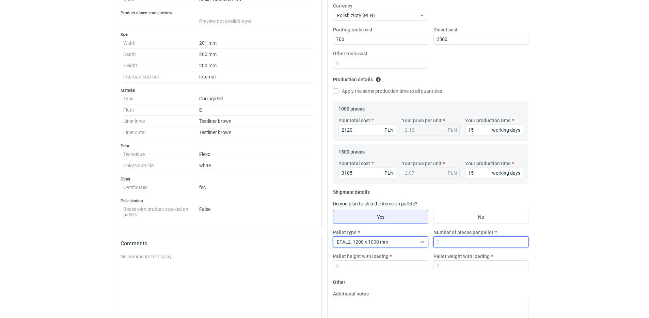
click at [457, 243] on input "Number of pieces per pallet" at bounding box center [481, 241] width 95 height 11
type input "1000"
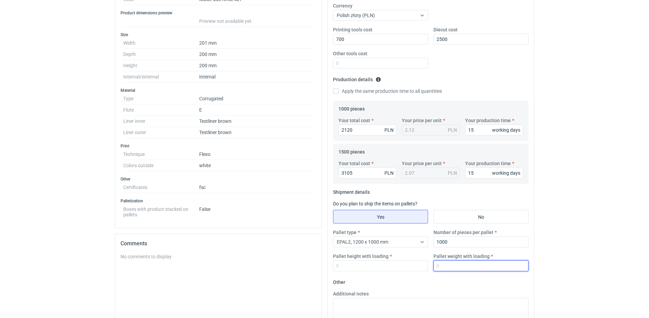
click at [466, 262] on input "Pallet weight with loading" at bounding box center [481, 265] width 95 height 11
type input "420"
click at [393, 266] on input "Pallet height with loading" at bounding box center [380, 265] width 95 height 11
type input "1800"
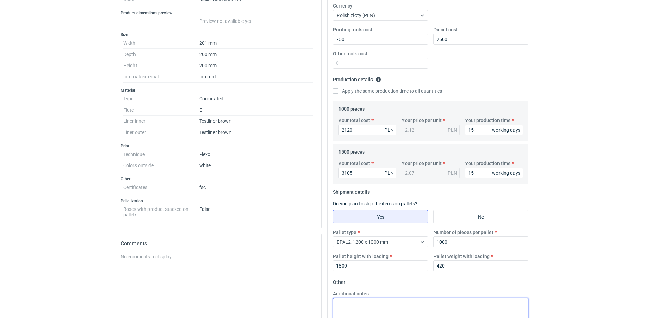
click at [375, 306] on textarea "Additional notes" at bounding box center [431, 313] width 196 height 33
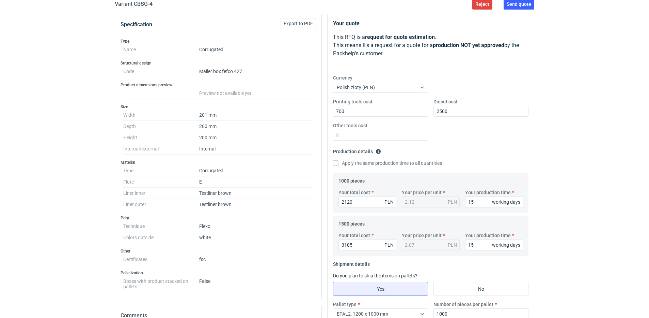
scroll to position [0, 0]
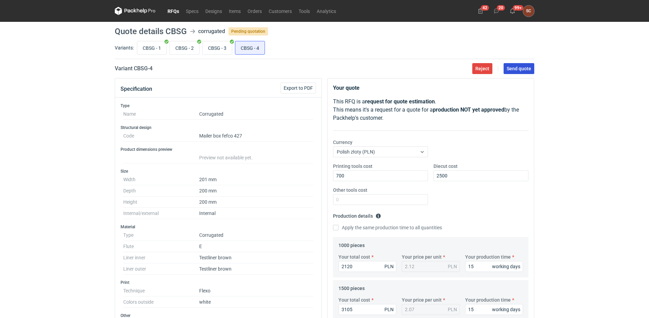
click at [517, 69] on span "Send quote" at bounding box center [519, 68] width 25 height 5
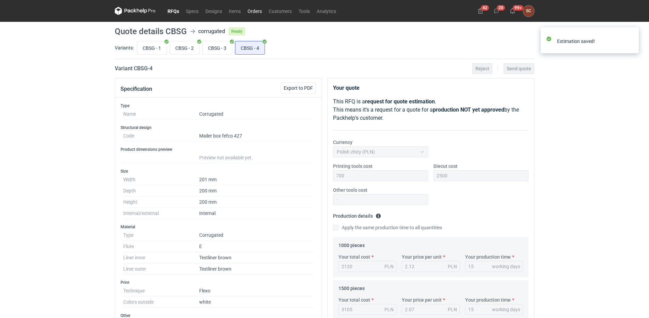
click at [260, 10] on link "Orders" at bounding box center [254, 11] width 21 height 8
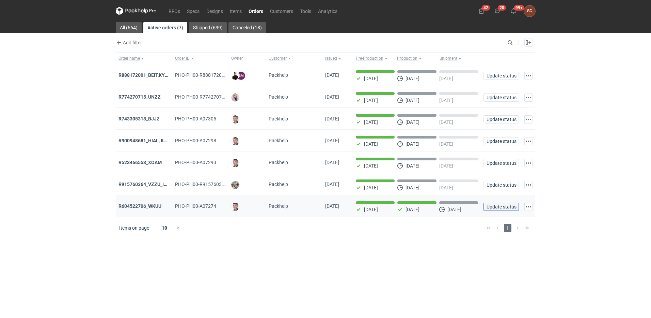
click at [501, 206] on span "Update status" at bounding box center [501, 206] width 29 height 5
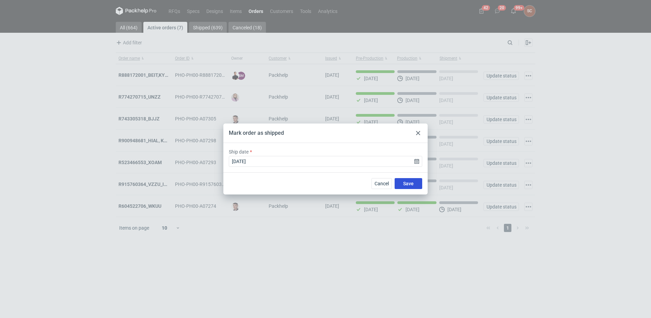
click at [408, 183] on span "Save" at bounding box center [408, 183] width 11 height 5
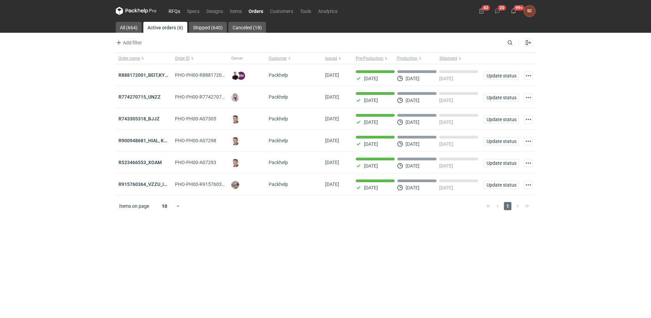
click at [172, 10] on link "RFQs" at bounding box center [174, 11] width 18 height 8
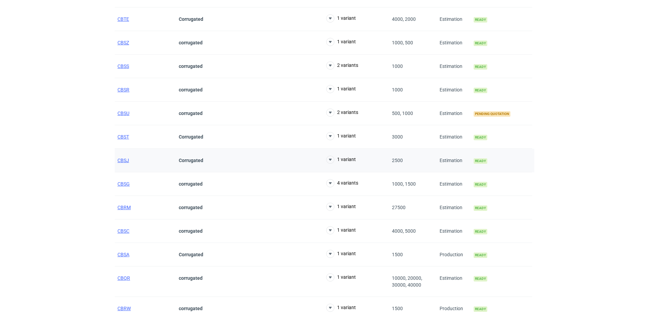
scroll to position [238, 0]
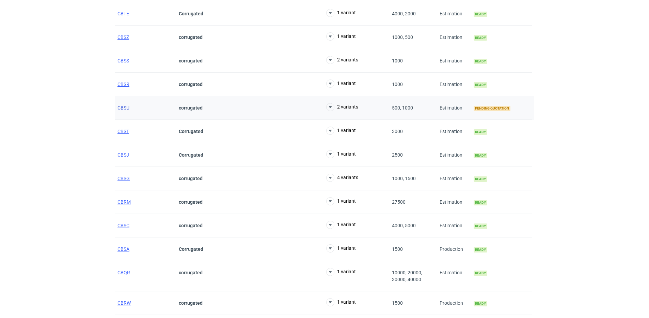
click at [120, 107] on span "CBSU" at bounding box center [124, 107] width 12 height 5
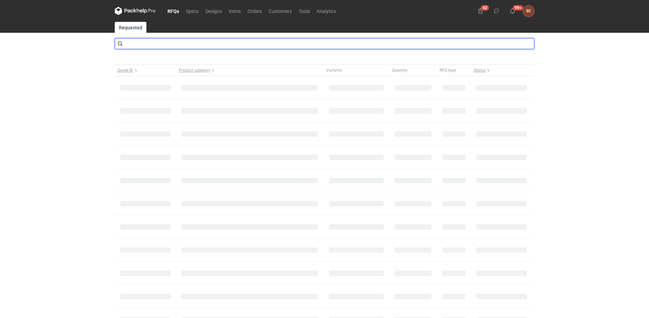
click at [225, 41] on input "text" at bounding box center [325, 43] width 420 height 11
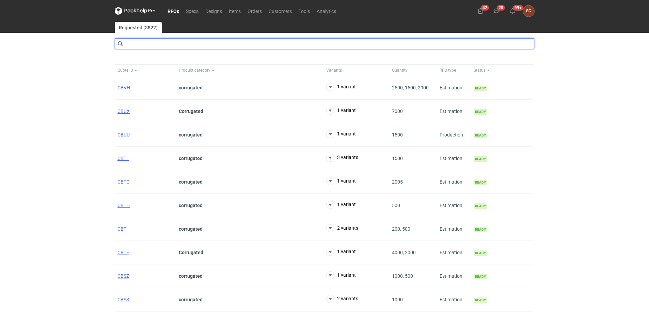
click at [184, 47] on input "text" at bounding box center [325, 43] width 420 height 11
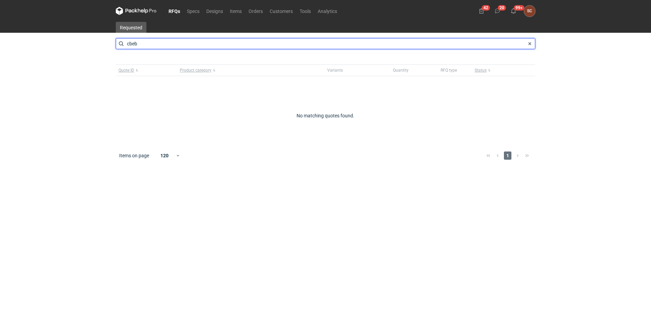
click at [182, 47] on input "cbeb" at bounding box center [326, 43] width 420 height 11
type input "cbec"
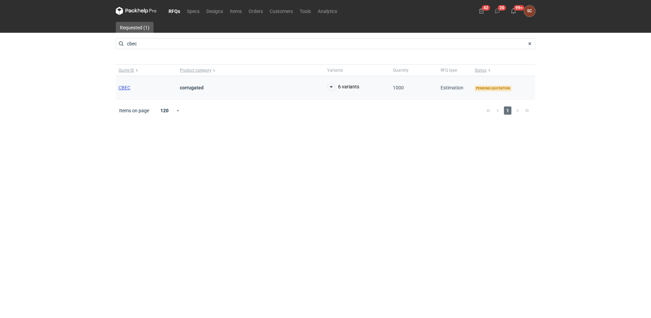
click at [128, 85] on span "CBEC" at bounding box center [125, 87] width 12 height 5
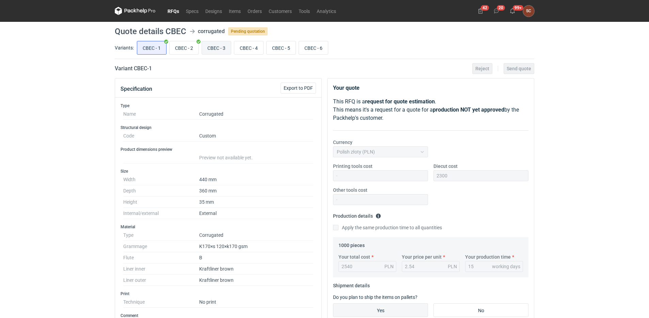
click at [226, 46] on input "CBEC - 3" at bounding box center [216, 47] width 29 height 13
radio input "true"
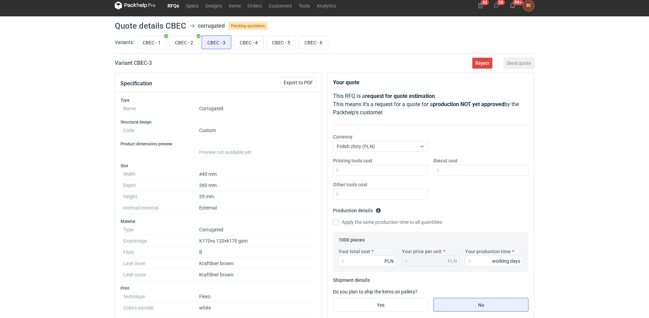
scroll to position [136, 0]
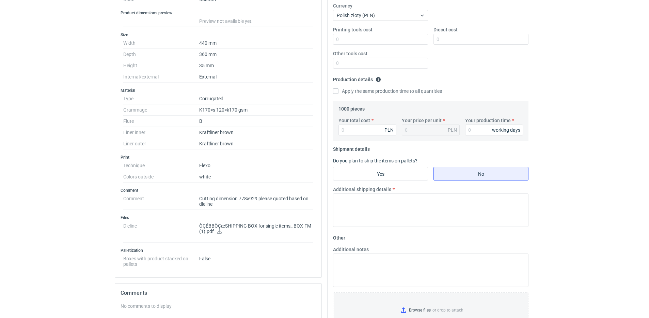
click at [219, 144] on icon at bounding box center [219, 231] width 5 height 5
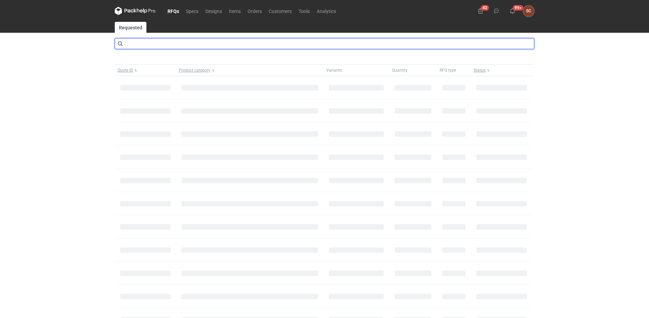
click at [186, 46] on input "text" at bounding box center [325, 43] width 420 height 11
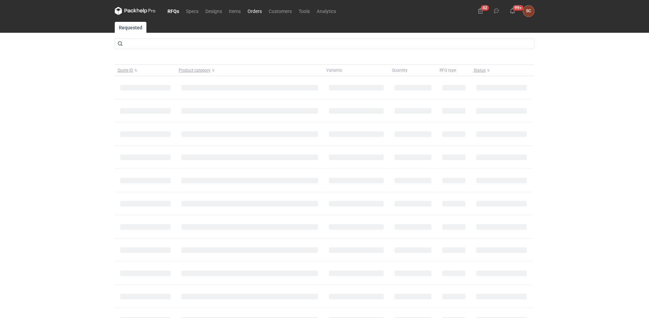
click at [257, 11] on link "Orders" at bounding box center [254, 11] width 21 height 8
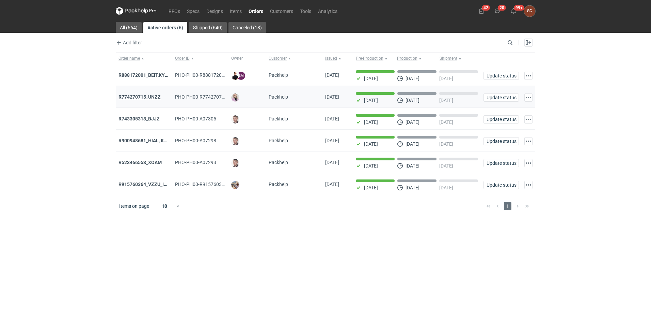
click at [148, 95] on strong "R774270715_UNZZ" at bounding box center [140, 96] width 42 height 5
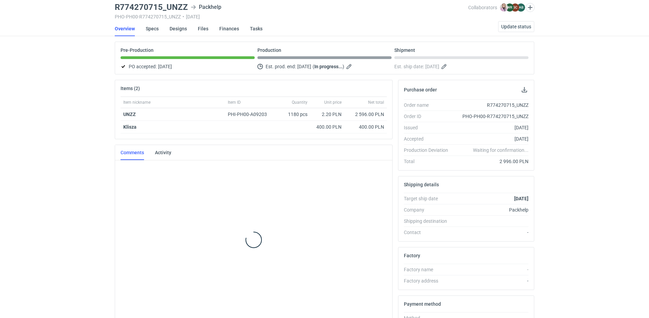
scroll to position [60, 0]
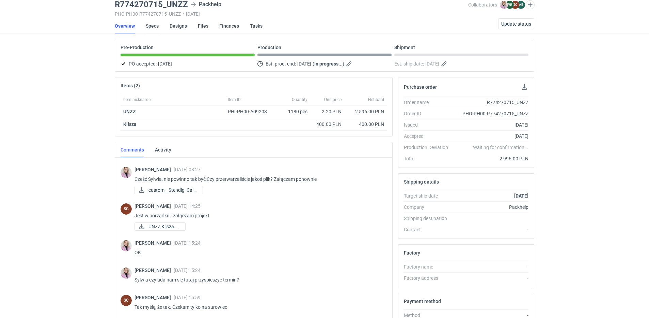
click at [153, 27] on link "Specs" at bounding box center [152, 25] width 13 height 15
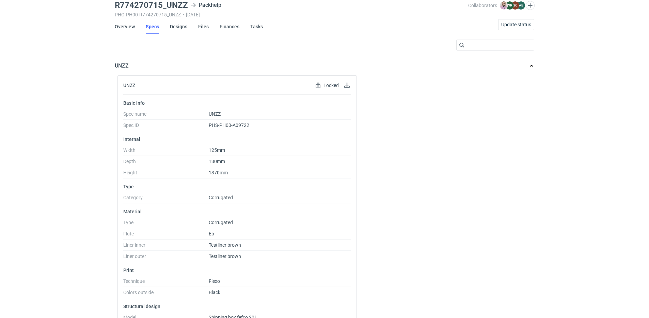
scroll to position [92, 0]
